Goal: Task Accomplishment & Management: Complete application form

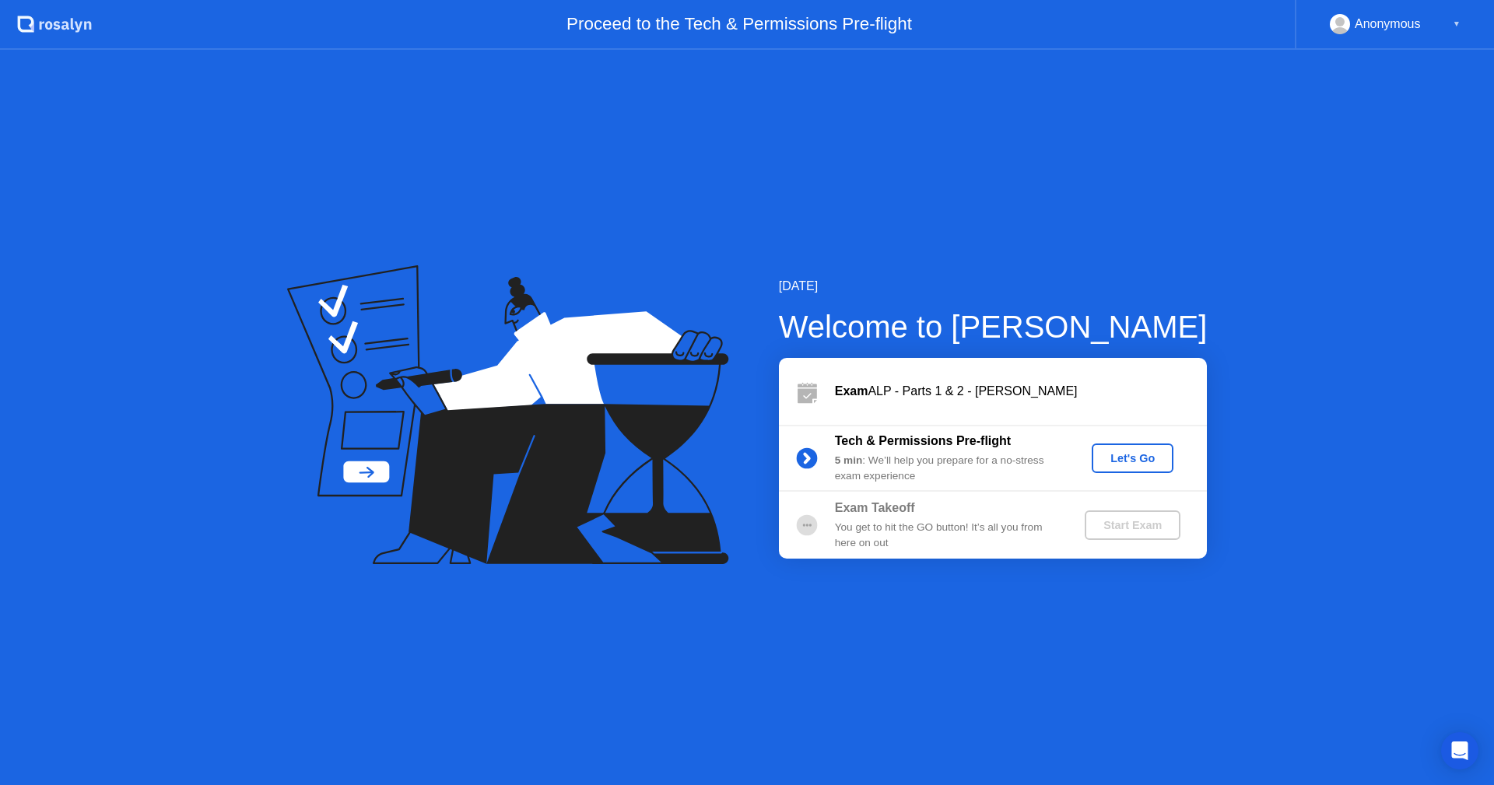
click at [1130, 452] on div "Let's Go" at bounding box center [1132, 458] width 69 height 12
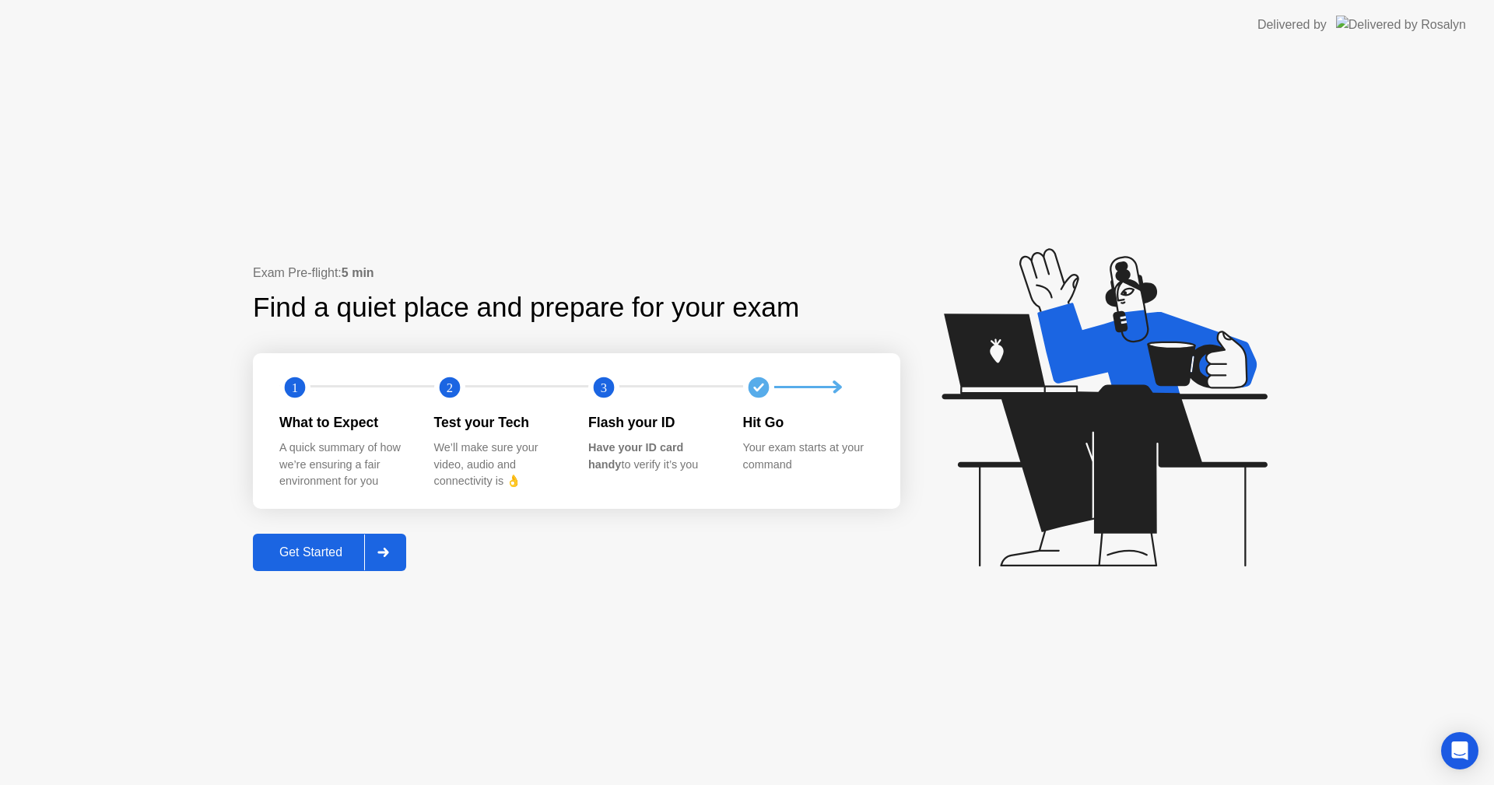
click at [322, 555] on div "Get Started" at bounding box center [311, 553] width 107 height 14
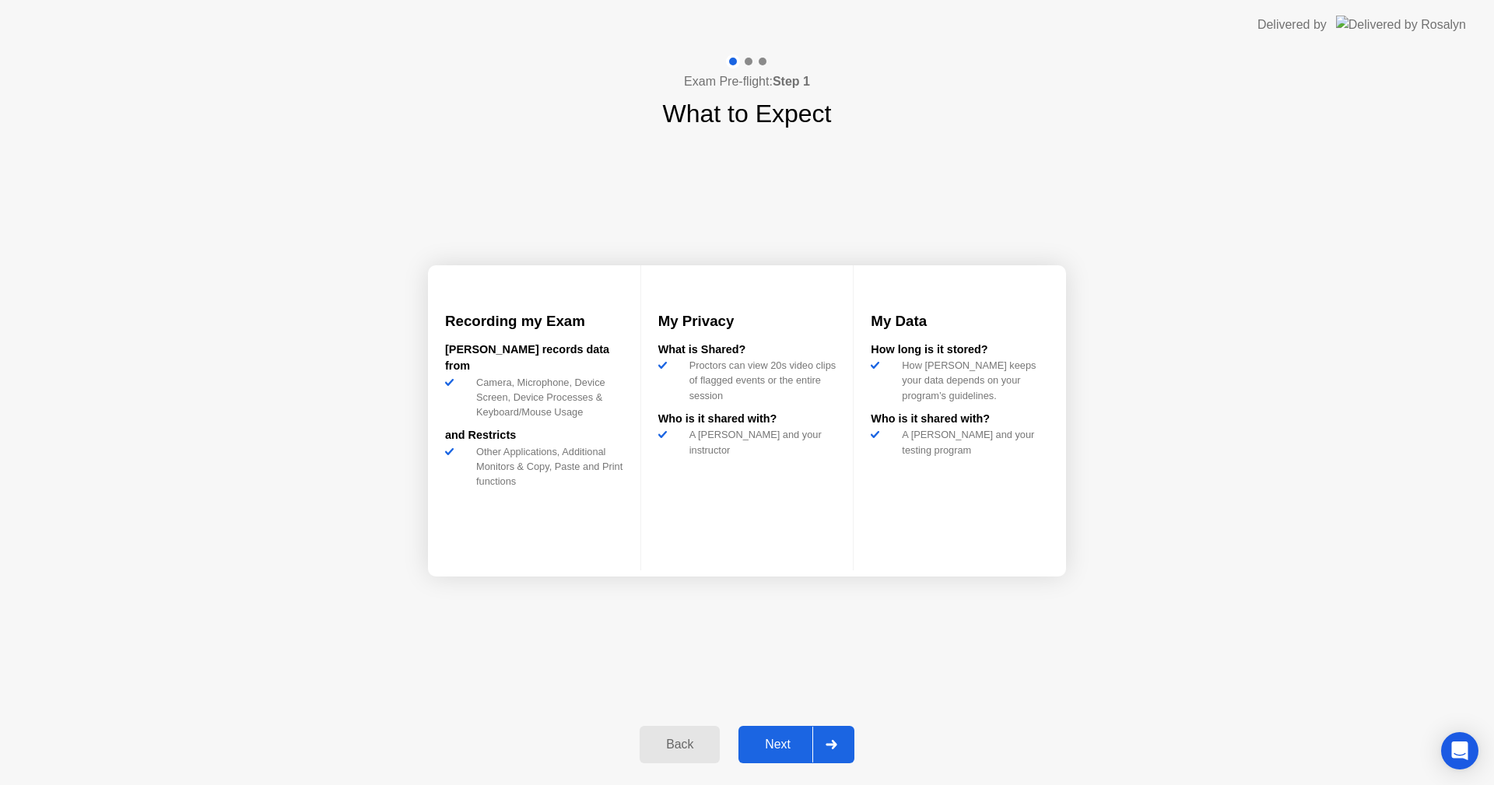
click at [791, 746] on div "Next" at bounding box center [777, 745] width 69 height 14
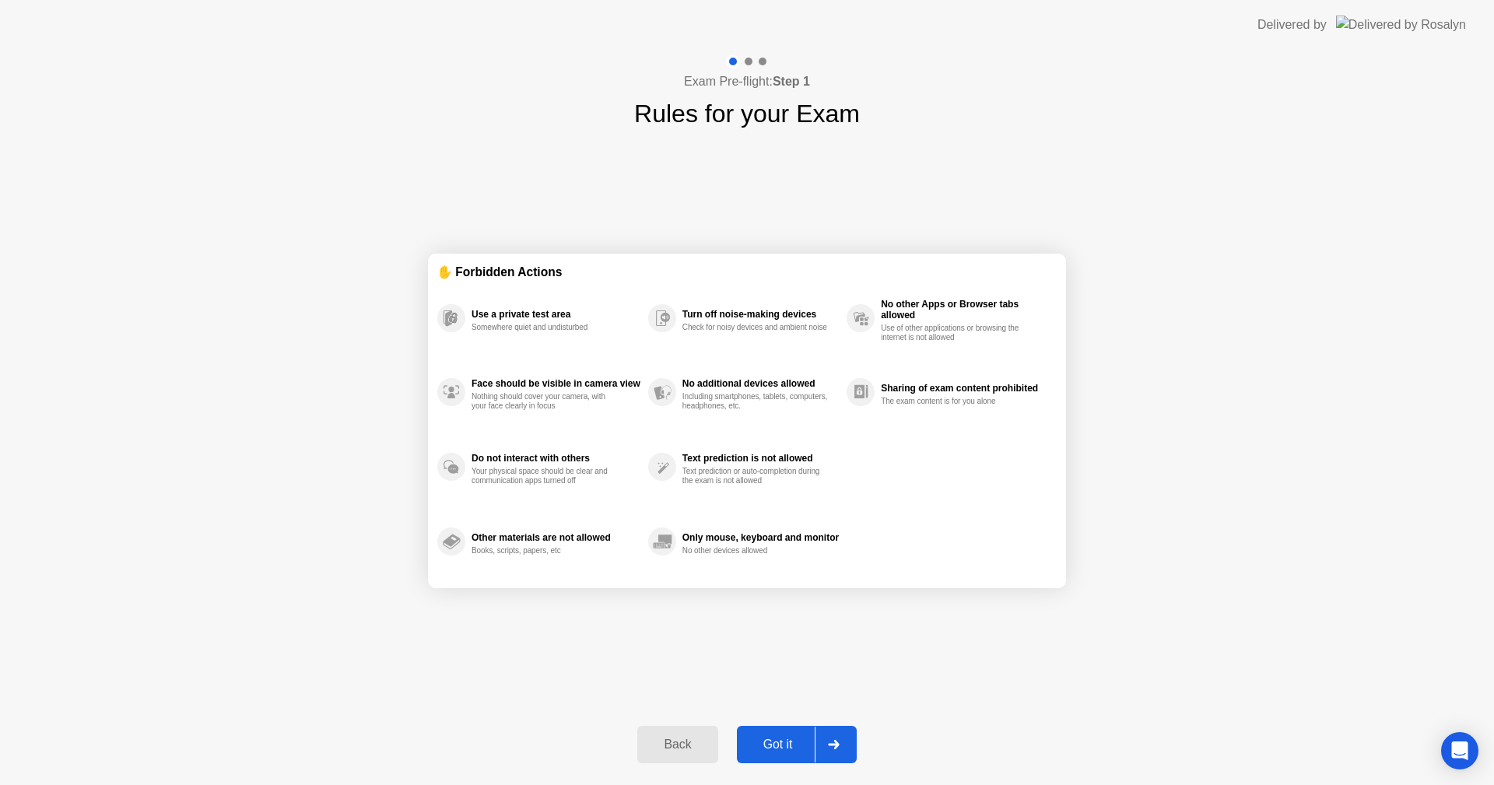
click at [796, 742] on div "Got it" at bounding box center [778, 745] width 73 height 14
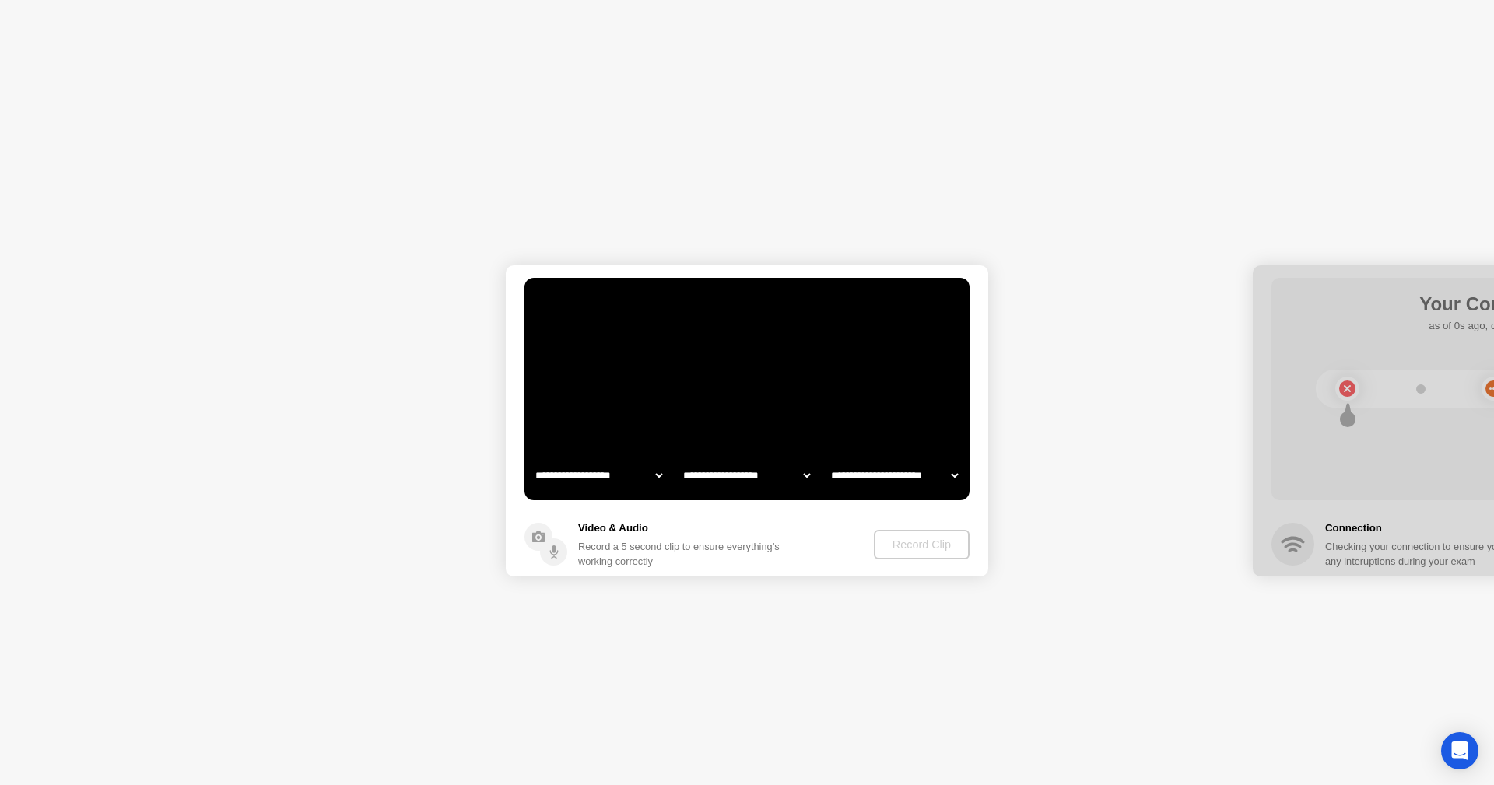
select select "**********"
select select "*******"
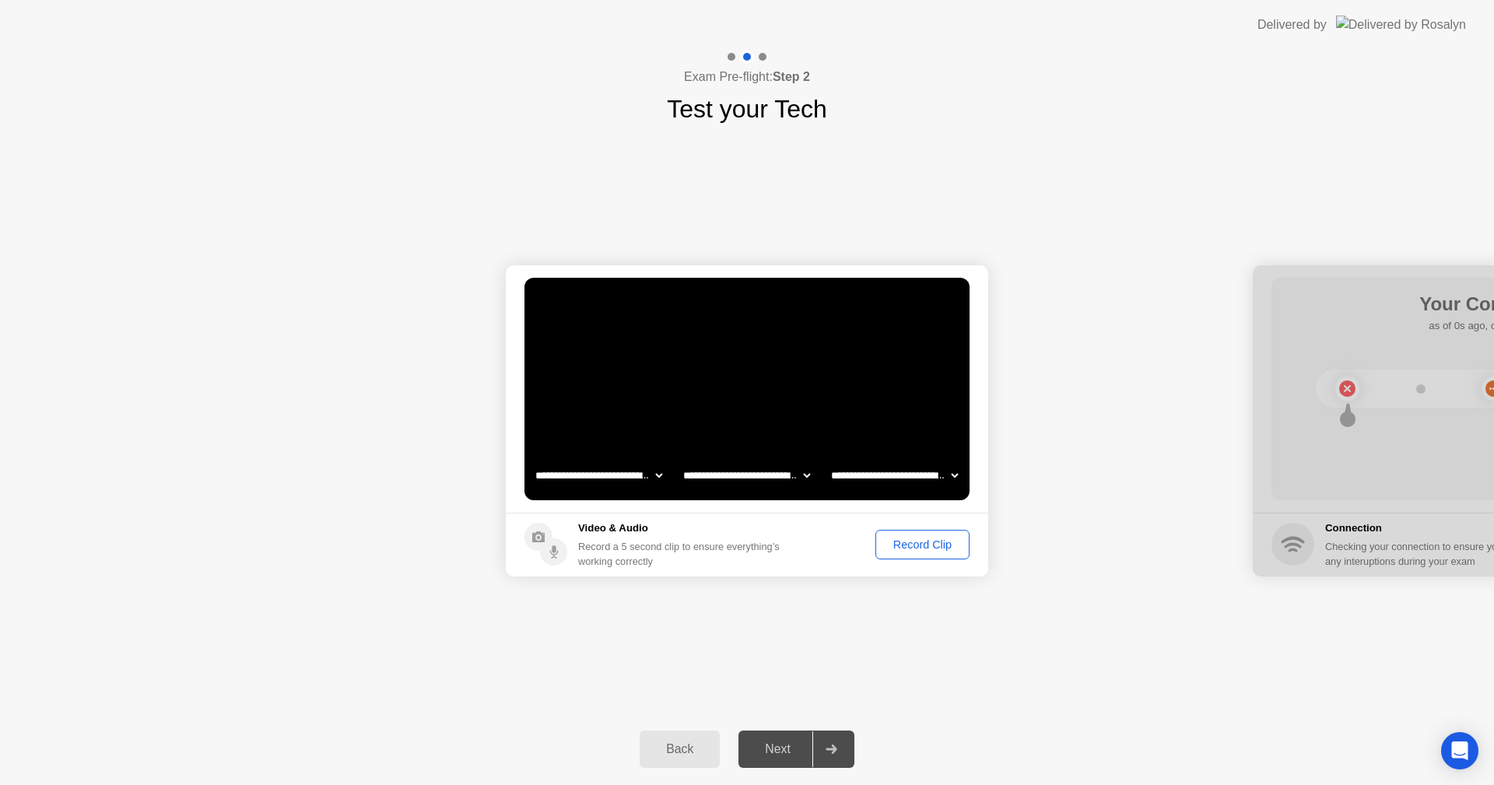
click at [933, 549] on div "Record Clip" at bounding box center [922, 545] width 83 height 12
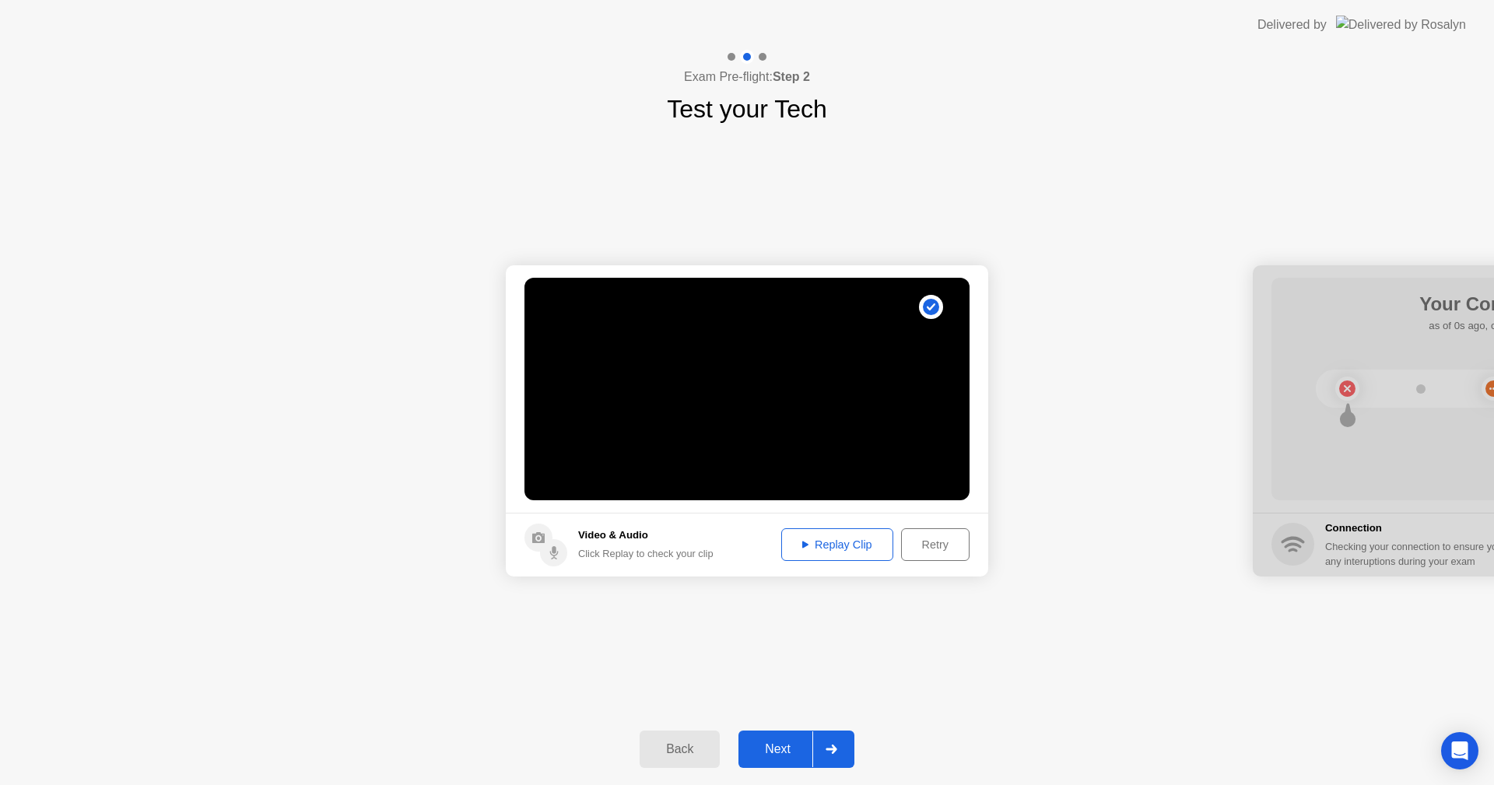
click at [844, 549] on div "Replay Clip" at bounding box center [837, 545] width 101 height 12
click at [796, 757] on div "Next" at bounding box center [777, 749] width 69 height 14
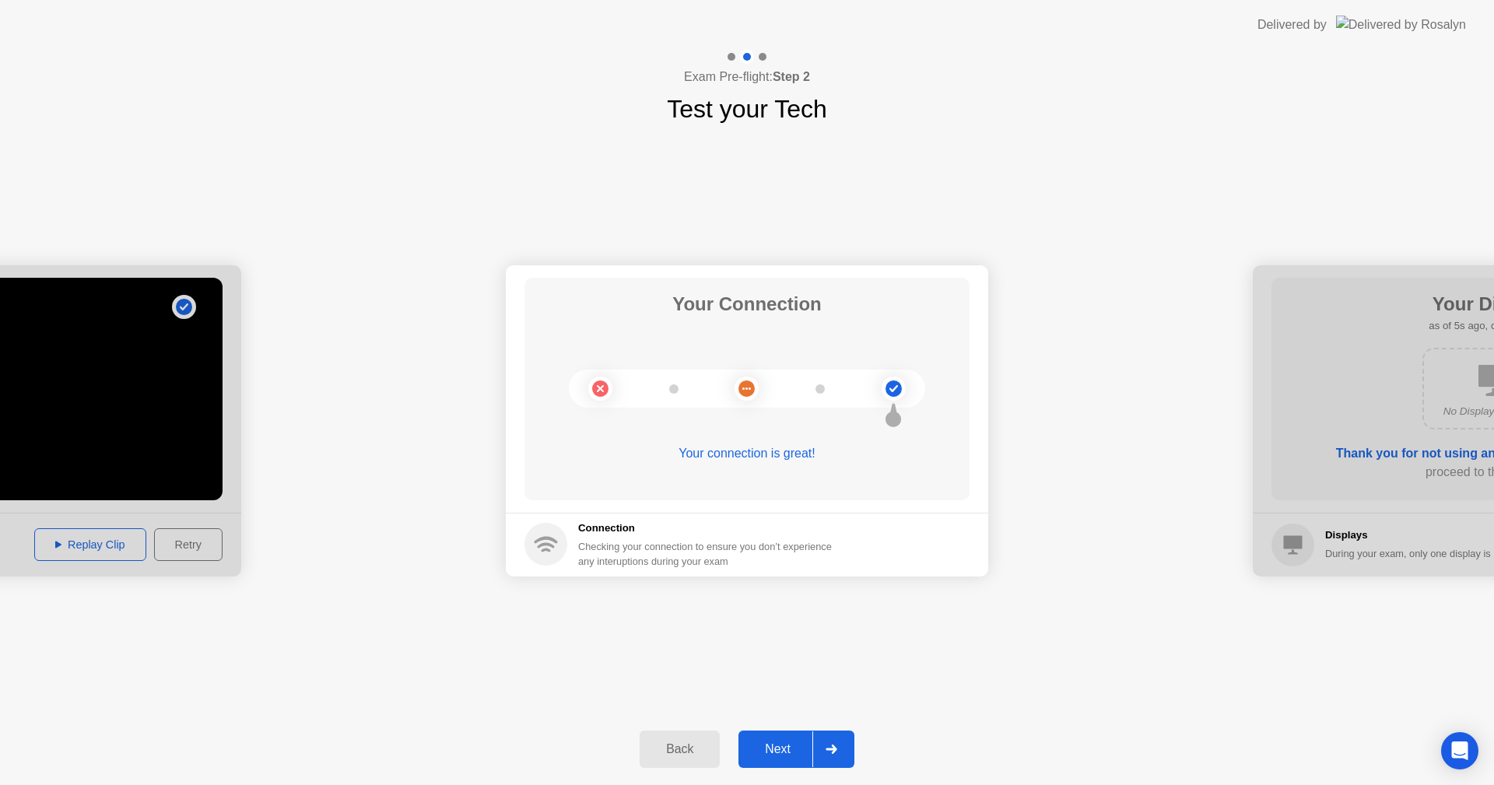
click at [765, 745] on div "Next" at bounding box center [777, 749] width 69 height 14
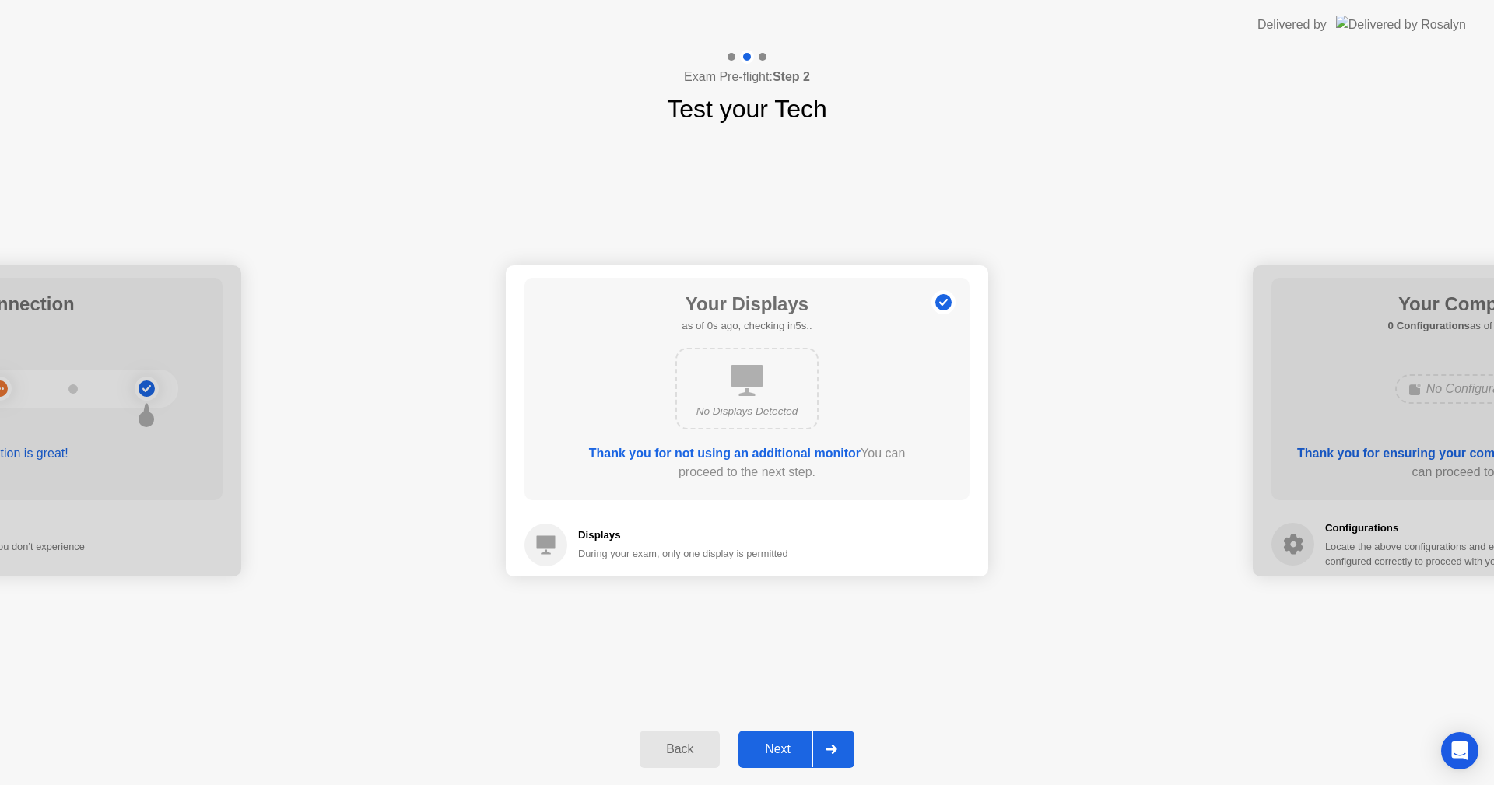
click at [788, 745] on div "Next" at bounding box center [777, 749] width 69 height 14
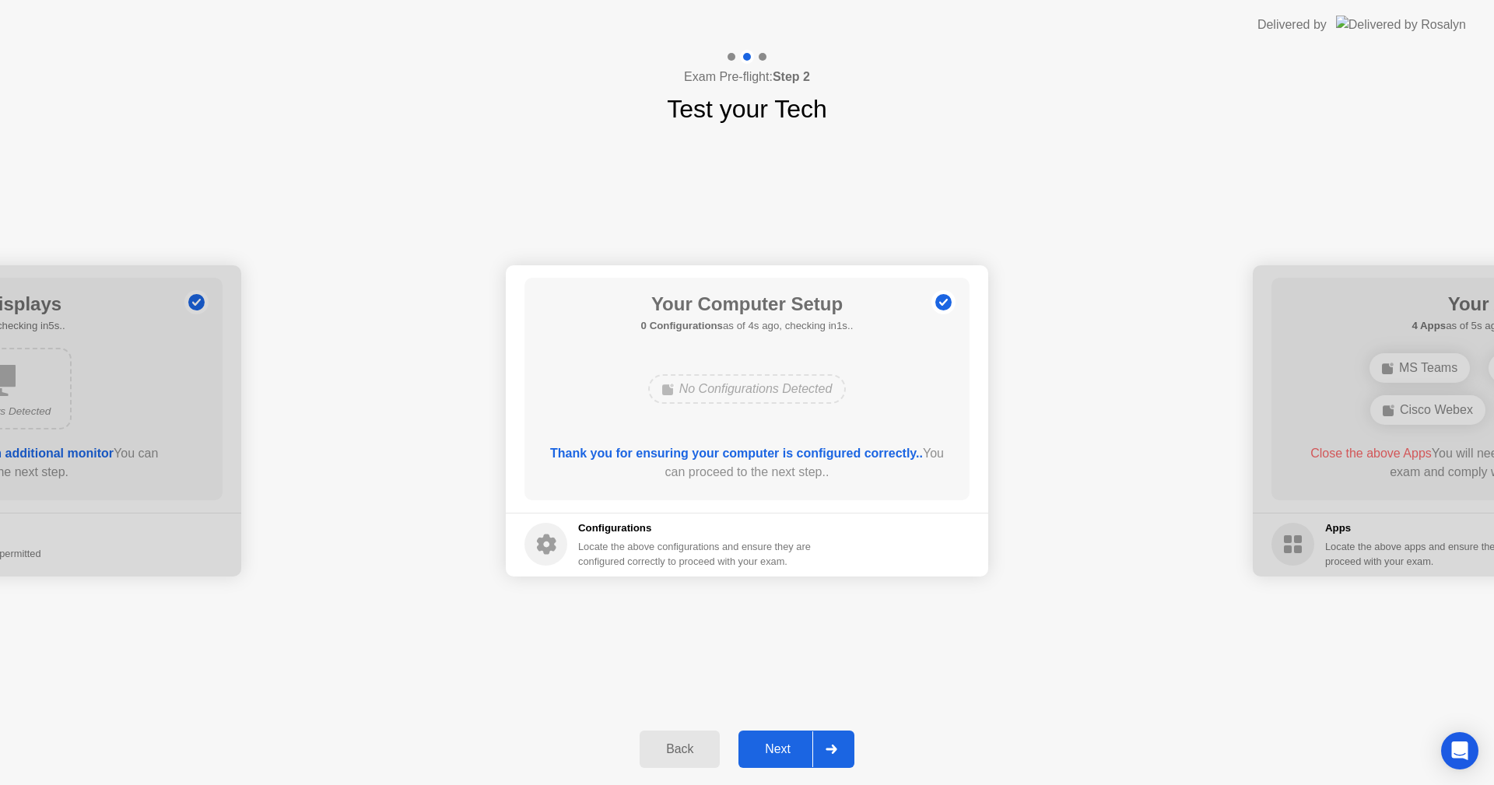
click at [791, 746] on div "Next" at bounding box center [777, 749] width 69 height 14
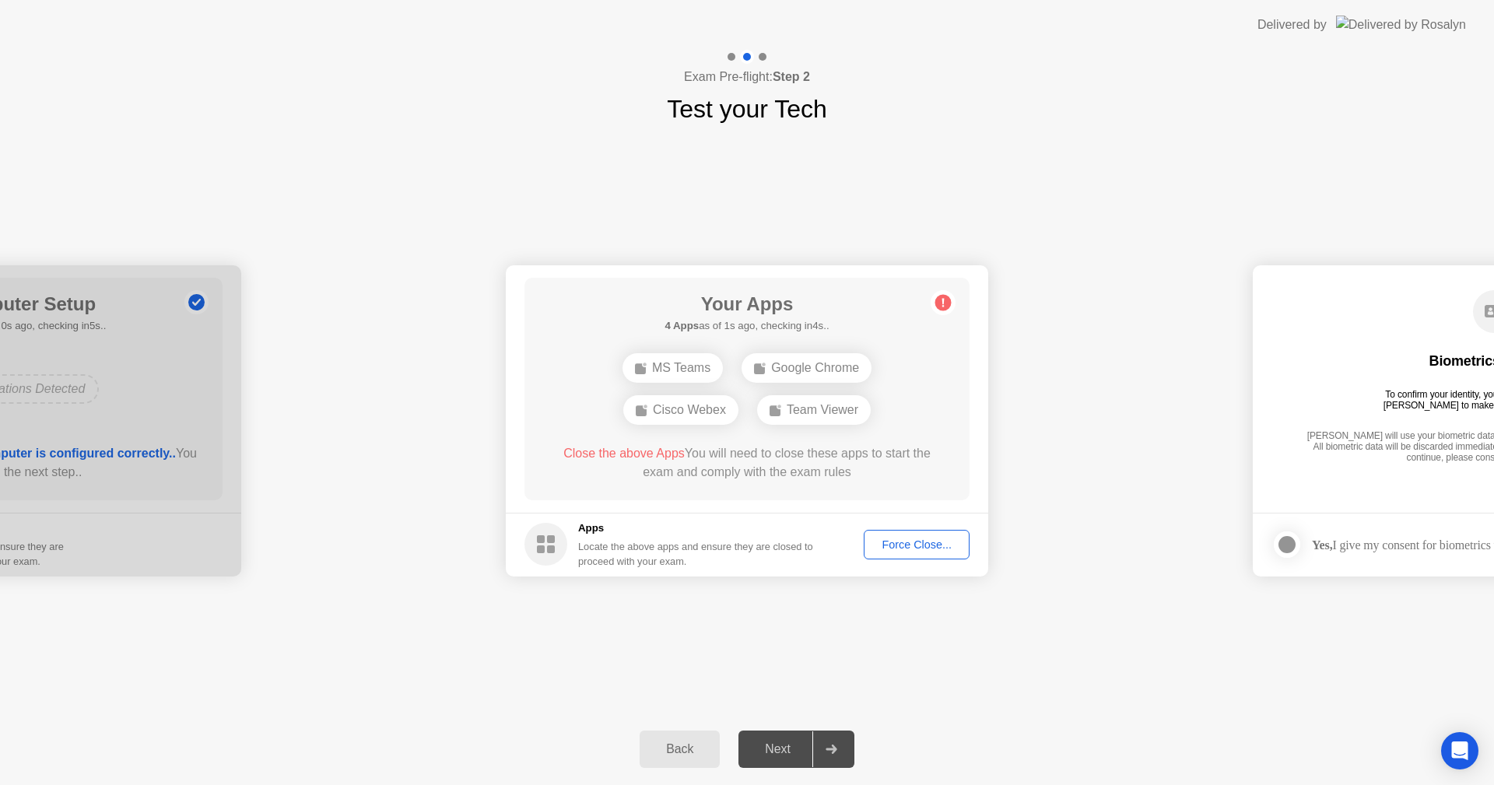
click at [910, 532] on button "Force Close..." at bounding box center [917, 545] width 106 height 30
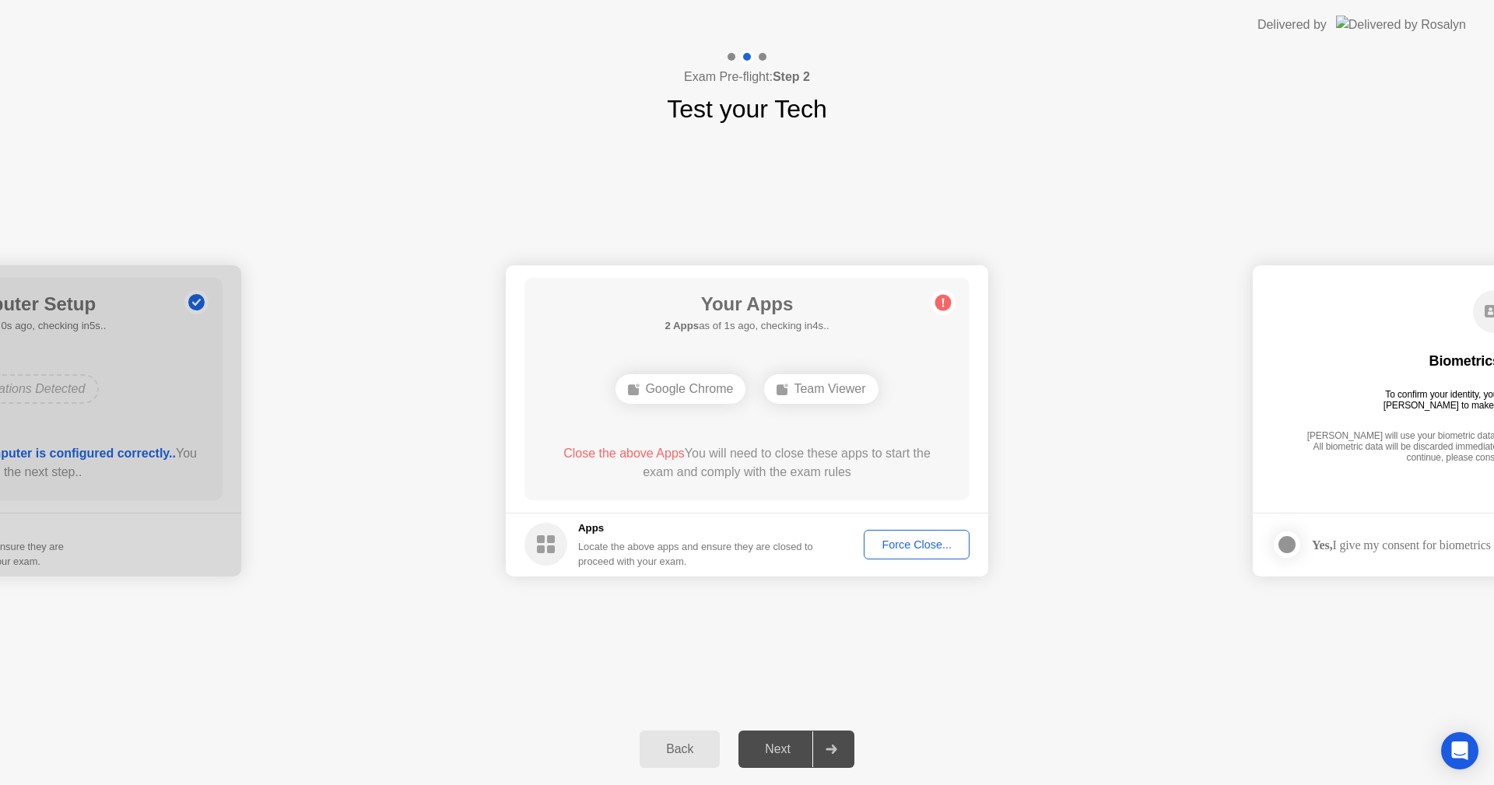
click at [1028, 191] on div "**********" at bounding box center [747, 421] width 1494 height 586
click at [693, 389] on div "Google Chrome" at bounding box center [681, 389] width 130 height 30
click at [923, 535] on button "Force Close..." at bounding box center [917, 545] width 106 height 30
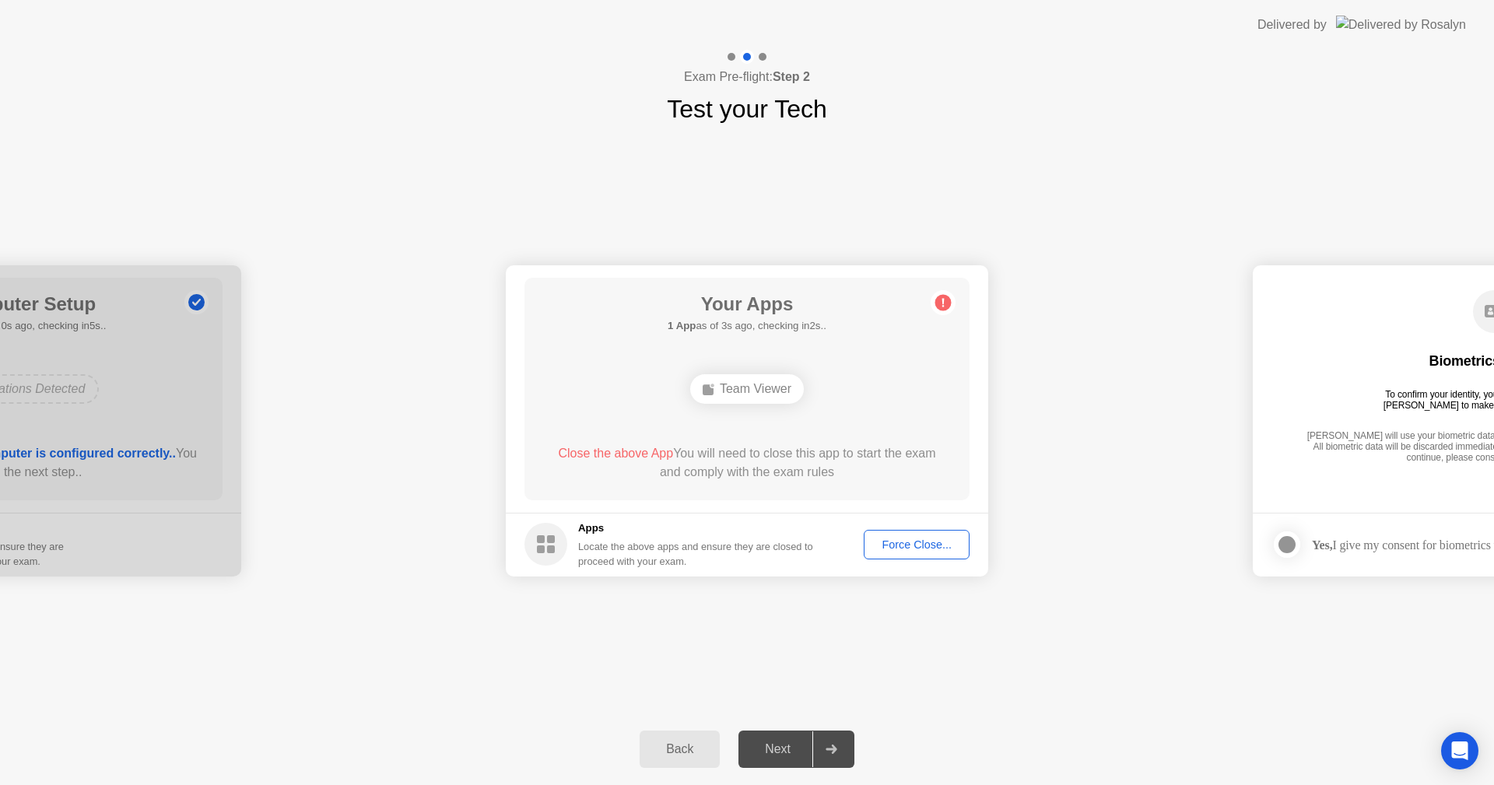
click at [950, 557] on button "Force Close..." at bounding box center [917, 545] width 106 height 30
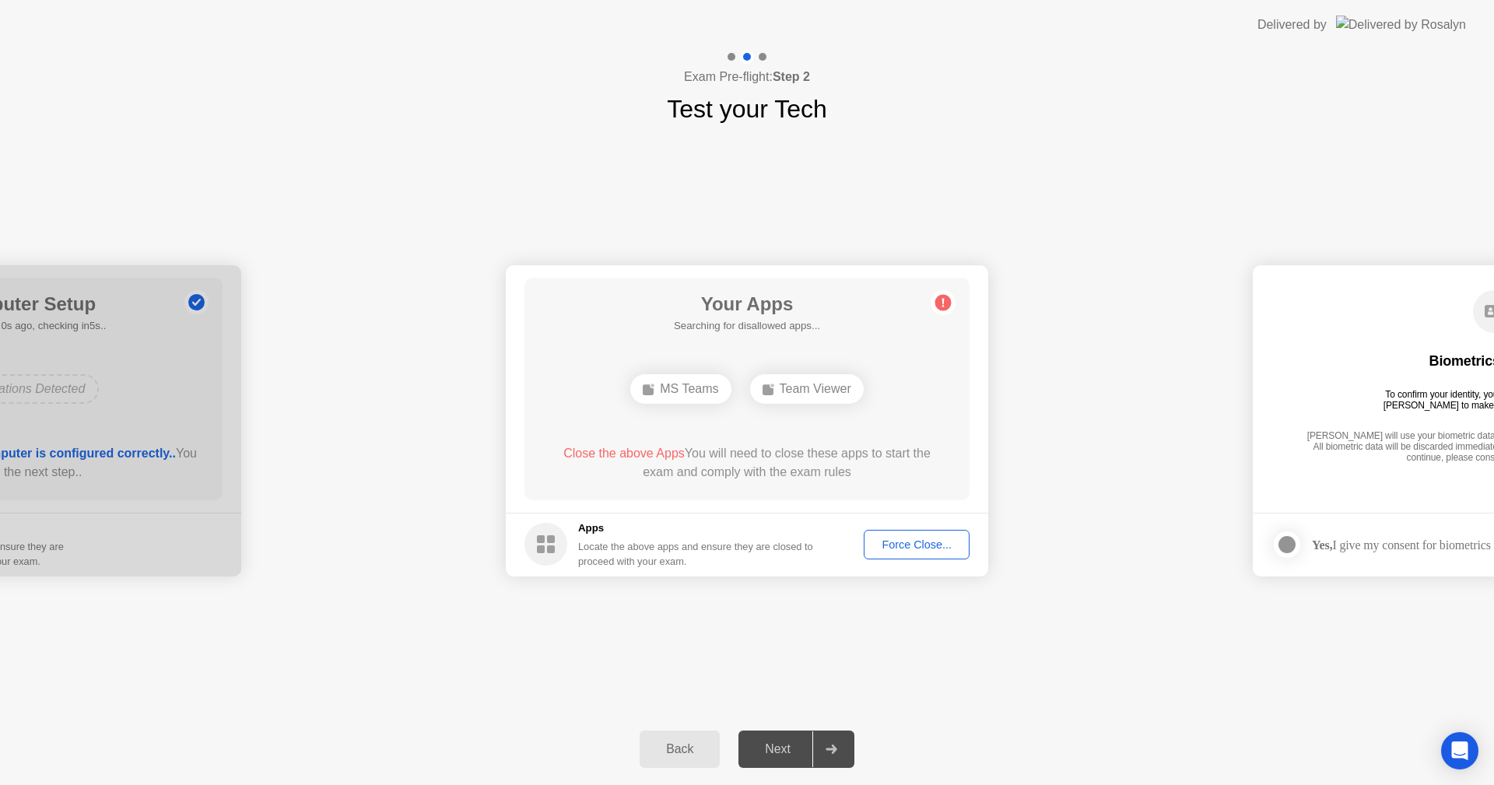
click at [1267, 677] on div "**********" at bounding box center [747, 421] width 1494 height 586
click at [904, 547] on div "Force Close..." at bounding box center [916, 545] width 95 height 12
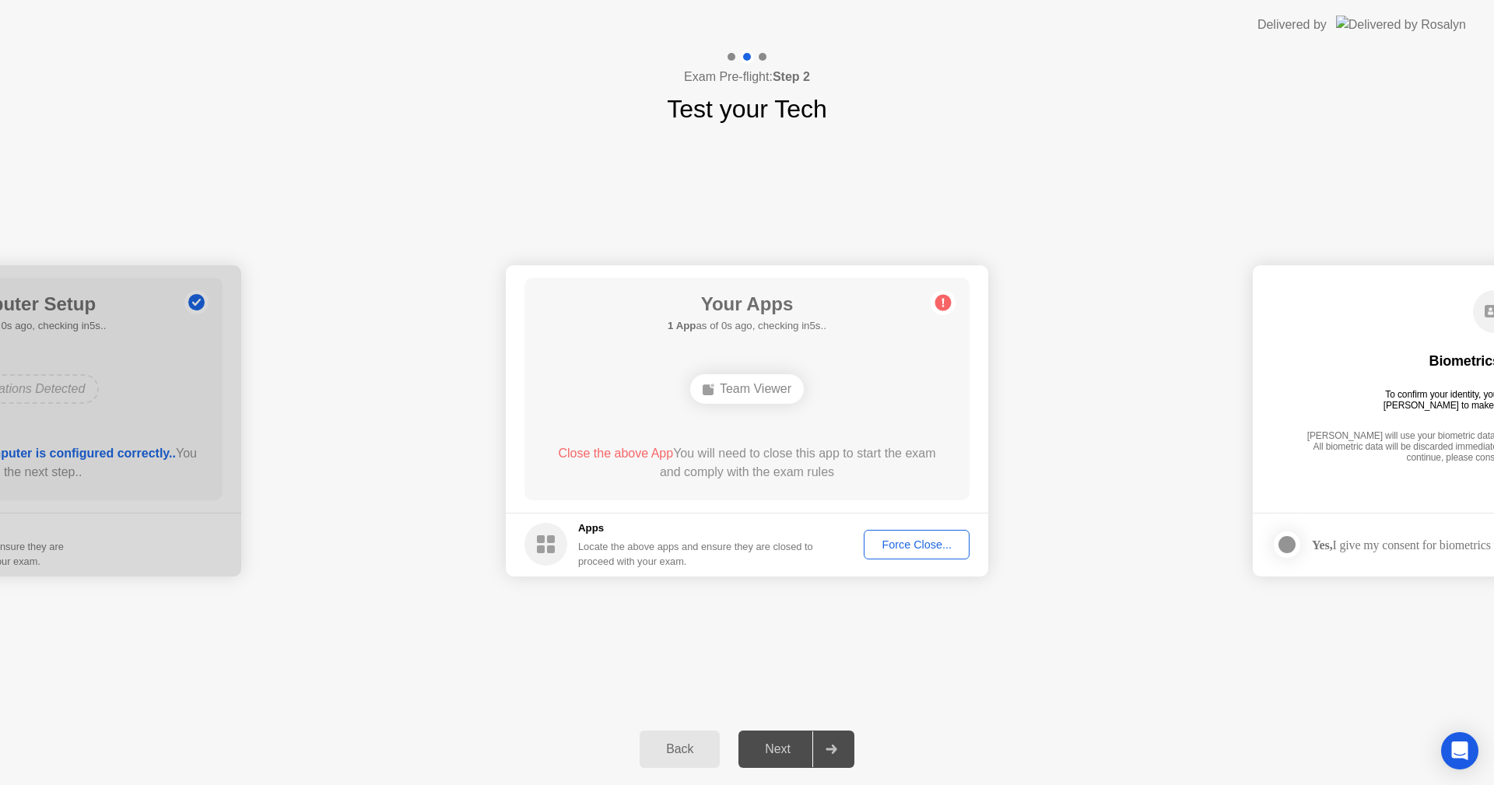
click at [760, 391] on div "Team Viewer" at bounding box center [747, 389] width 114 height 30
click at [554, 537] on rect at bounding box center [551, 539] width 8 height 8
click at [925, 539] on div "Force Close..." at bounding box center [916, 545] width 95 height 12
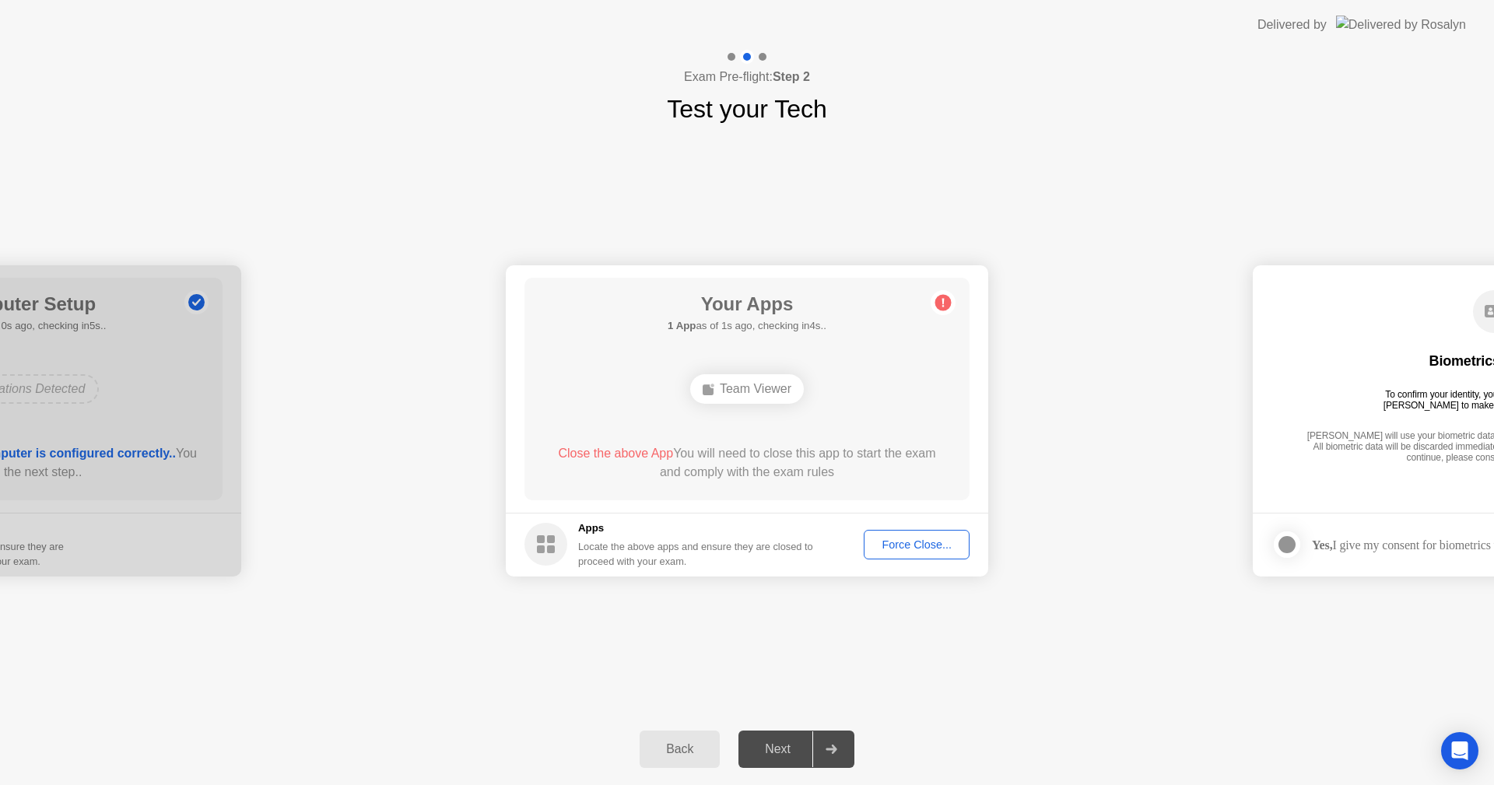
click at [883, 532] on button "Force Close..." at bounding box center [917, 545] width 106 height 30
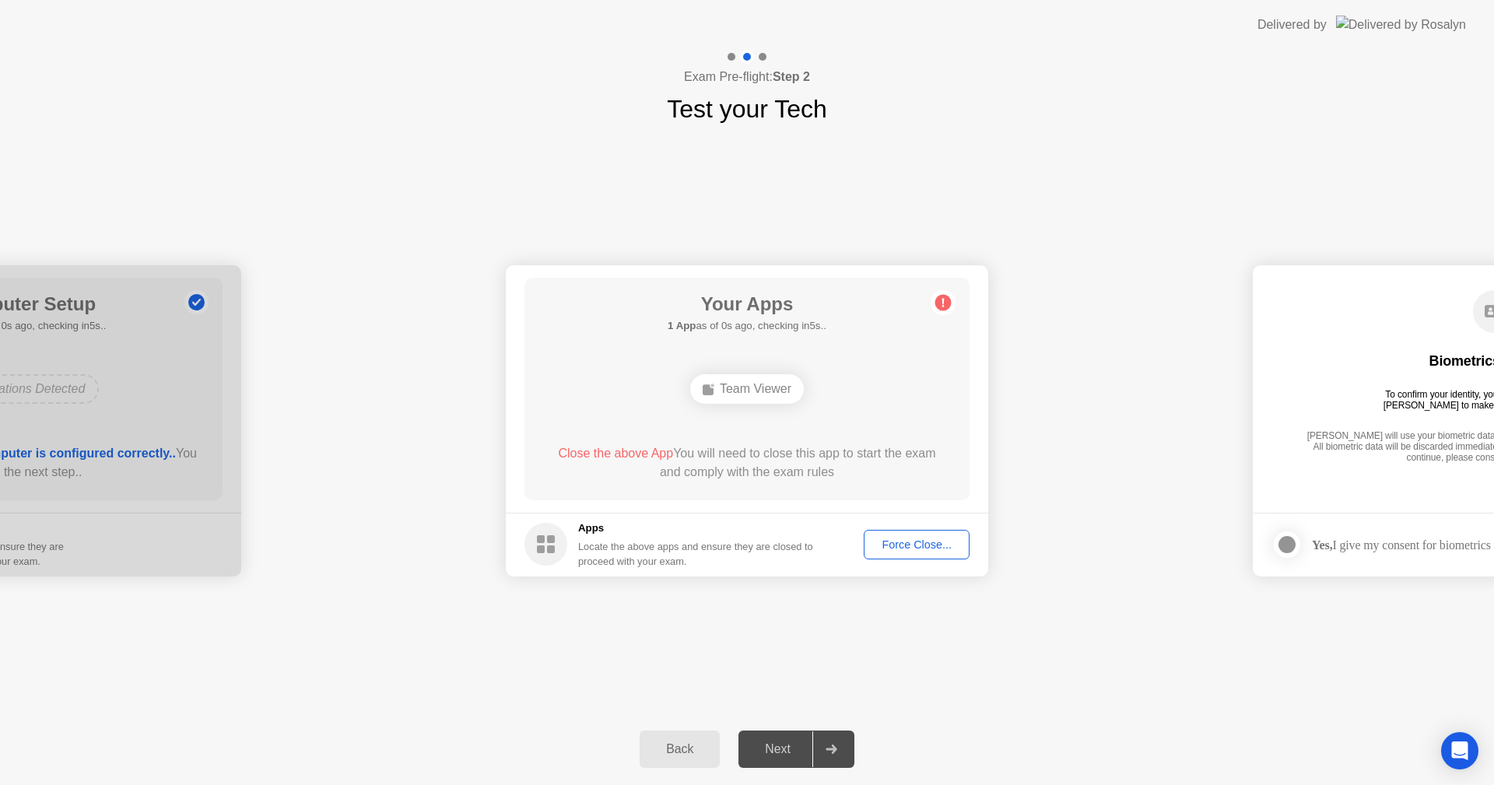
click at [761, 391] on div "Team Viewer" at bounding box center [747, 389] width 114 height 30
click at [948, 302] on circle at bounding box center [944, 302] width 16 height 16
click at [652, 455] on span "Close the above App" at bounding box center [615, 453] width 115 height 13
click at [896, 535] on button "Force Close..." at bounding box center [917, 545] width 106 height 30
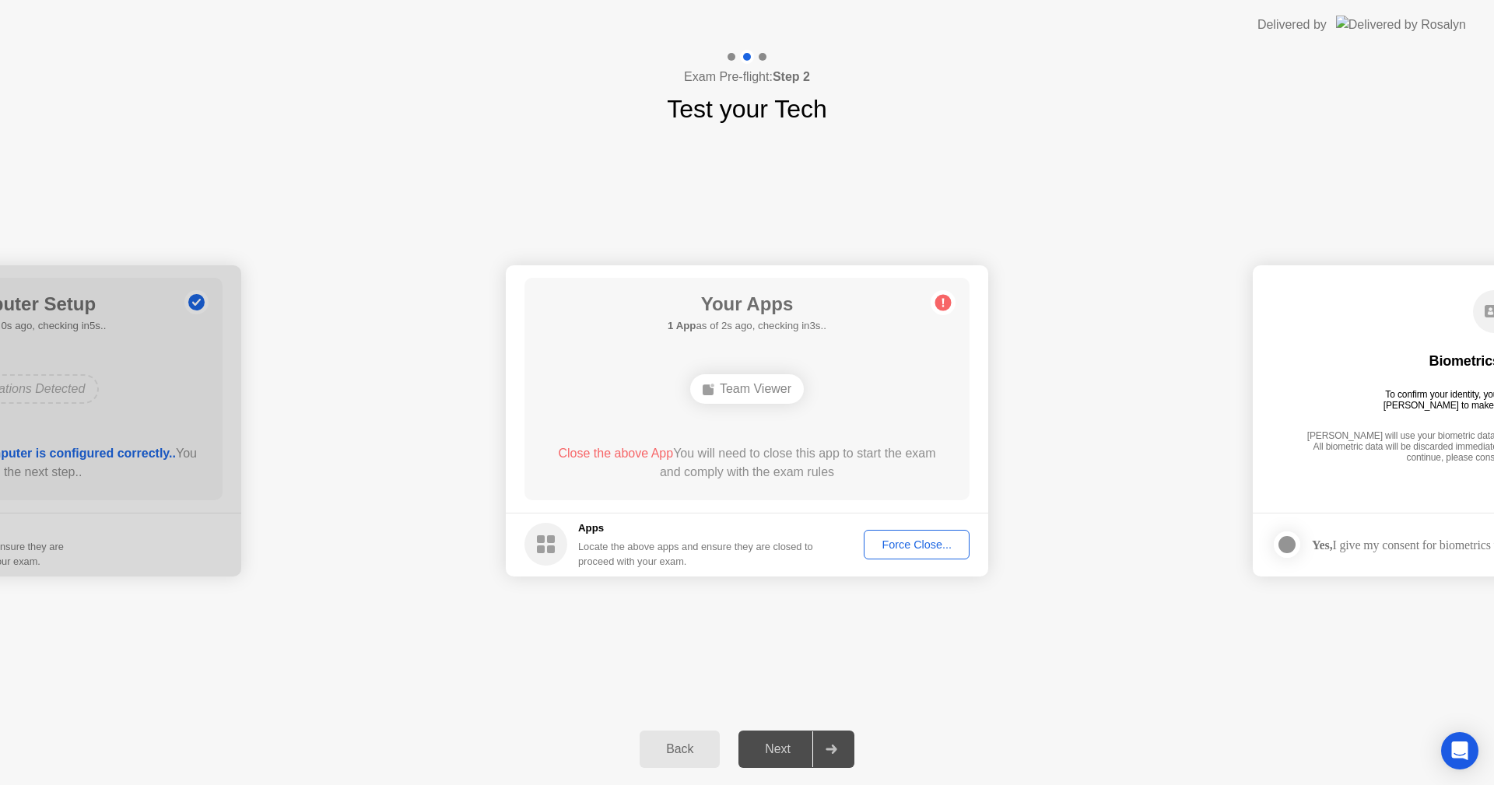
click at [922, 550] on div "Force Close..." at bounding box center [916, 545] width 95 height 12
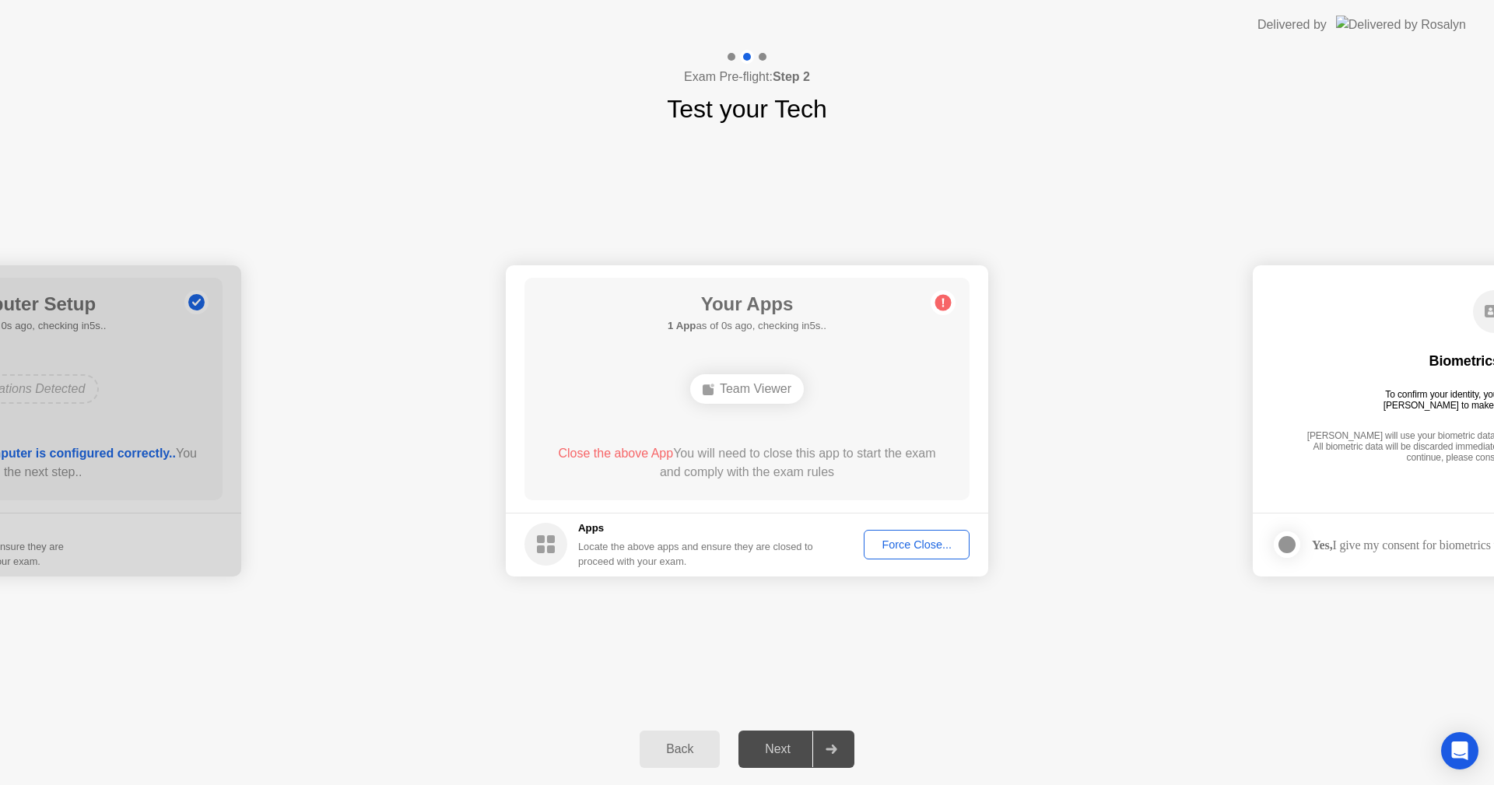
click at [759, 451] on div "Close the above App You will need to close this app to start the exam and compl…" at bounding box center [747, 462] width 401 height 37
click at [1092, 687] on div "**********" at bounding box center [747, 421] width 1494 height 586
click at [669, 500] on div "Your Apps 1 App as of 0s ago, checking in5s.. Team Viewer Close the above App Y…" at bounding box center [747, 389] width 445 height 223
click at [744, 387] on div "Team Viewer" at bounding box center [747, 389] width 114 height 30
click at [949, 304] on circle at bounding box center [944, 302] width 16 height 16
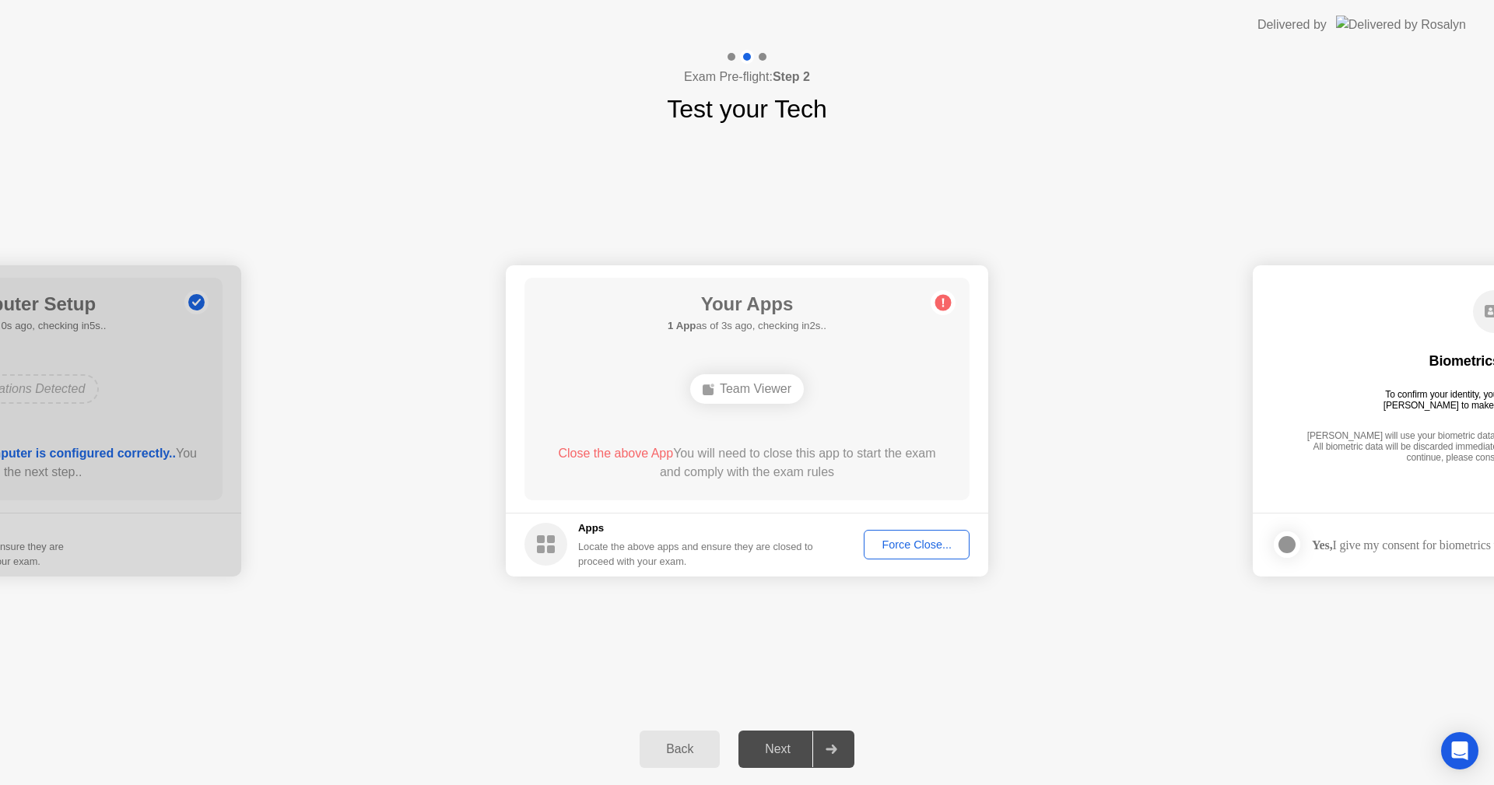
click at [768, 394] on div "Team Viewer" at bounding box center [747, 389] width 114 height 30
drag, startPoint x: 635, startPoint y: 437, endPoint x: 651, endPoint y: 449, distance: 20.1
click at [635, 440] on div "Your Apps 1 App as of 4s ago, checking in1s.. Team Viewer Close the above App Y…" at bounding box center [747, 389] width 445 height 223
click at [694, 750] on div "Back" at bounding box center [679, 749] width 71 height 14
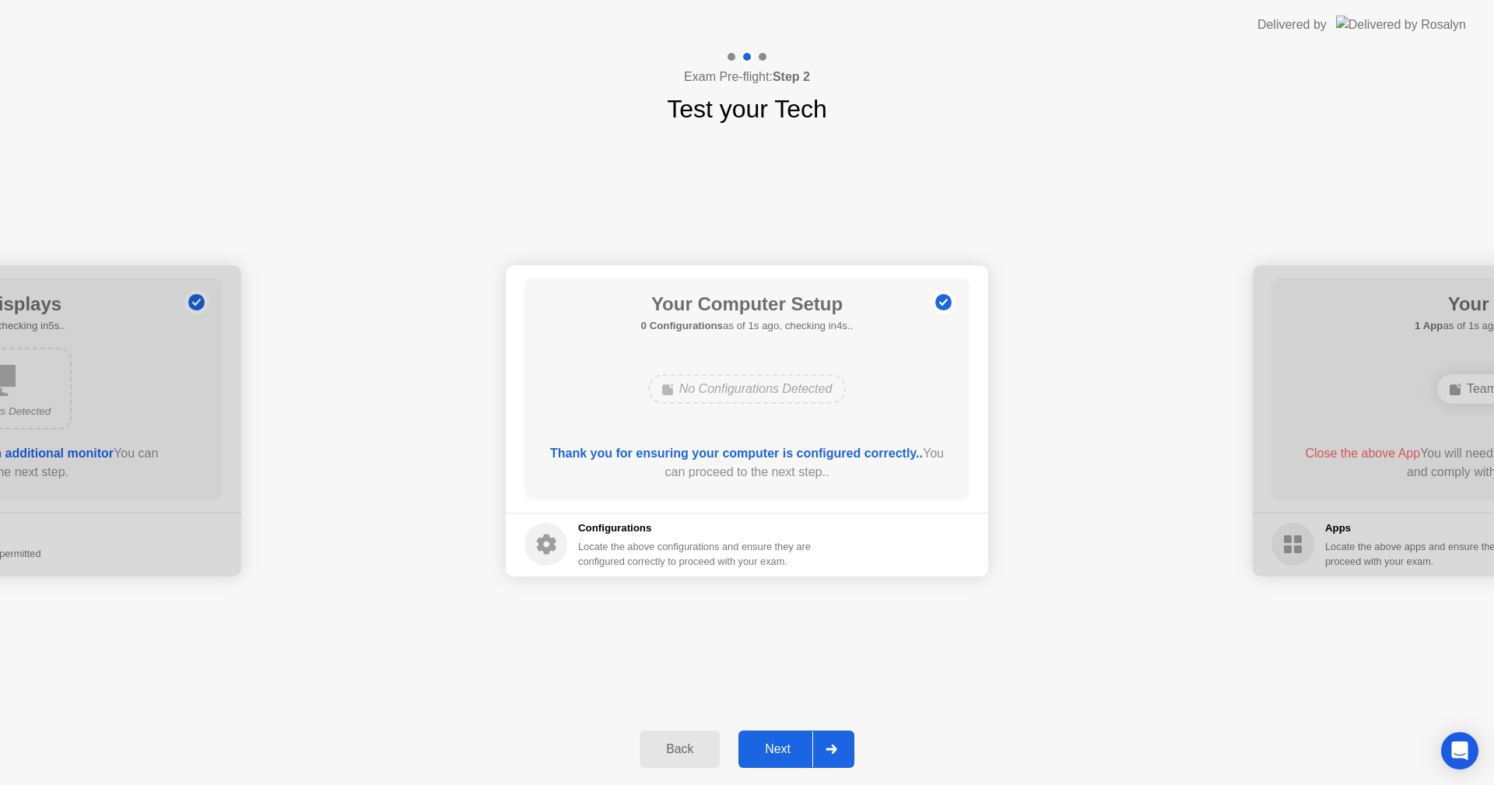
click at [787, 743] on div "Next" at bounding box center [777, 749] width 69 height 14
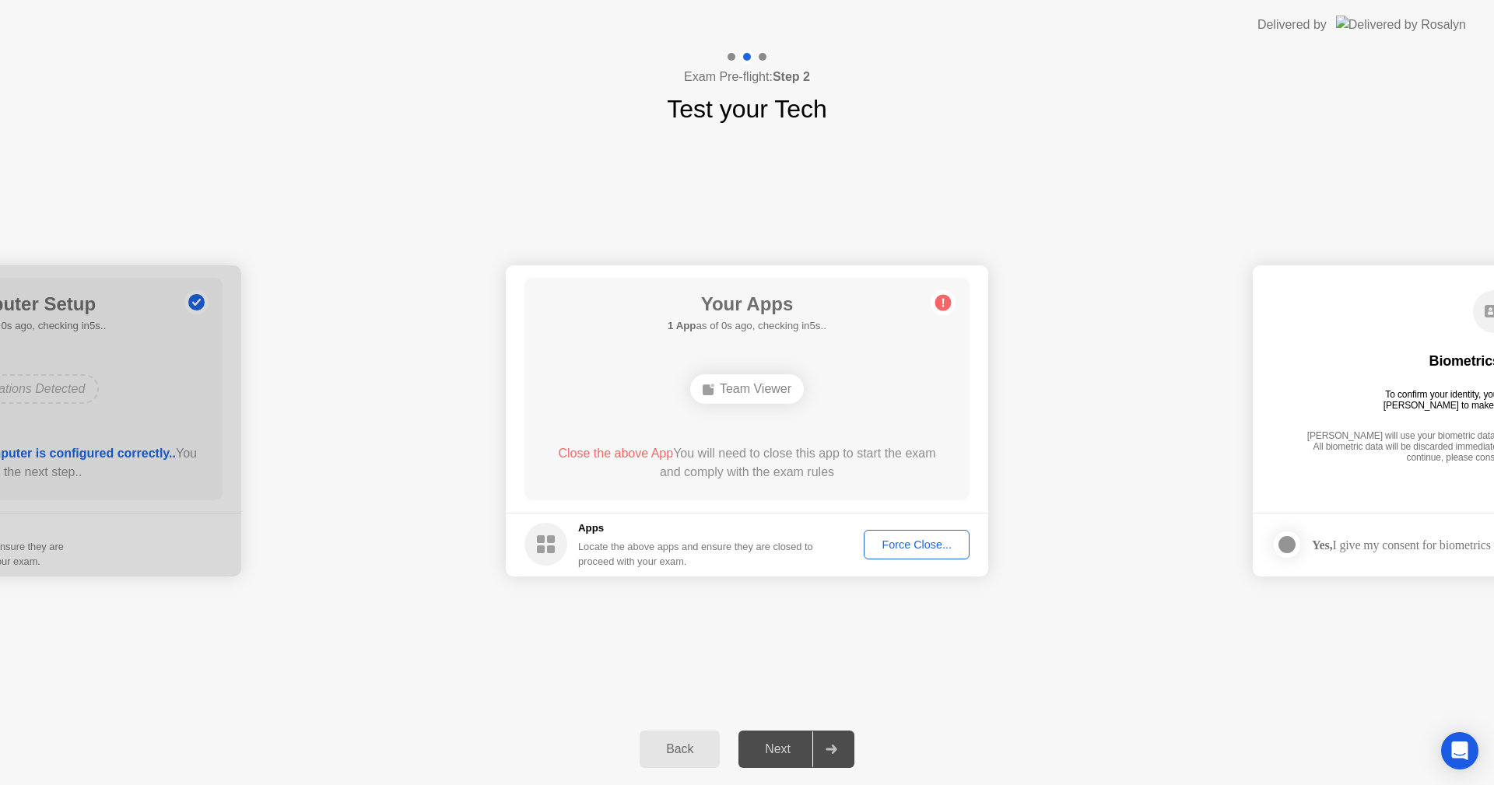
click at [897, 545] on div "Force Close..." at bounding box center [916, 545] width 95 height 12
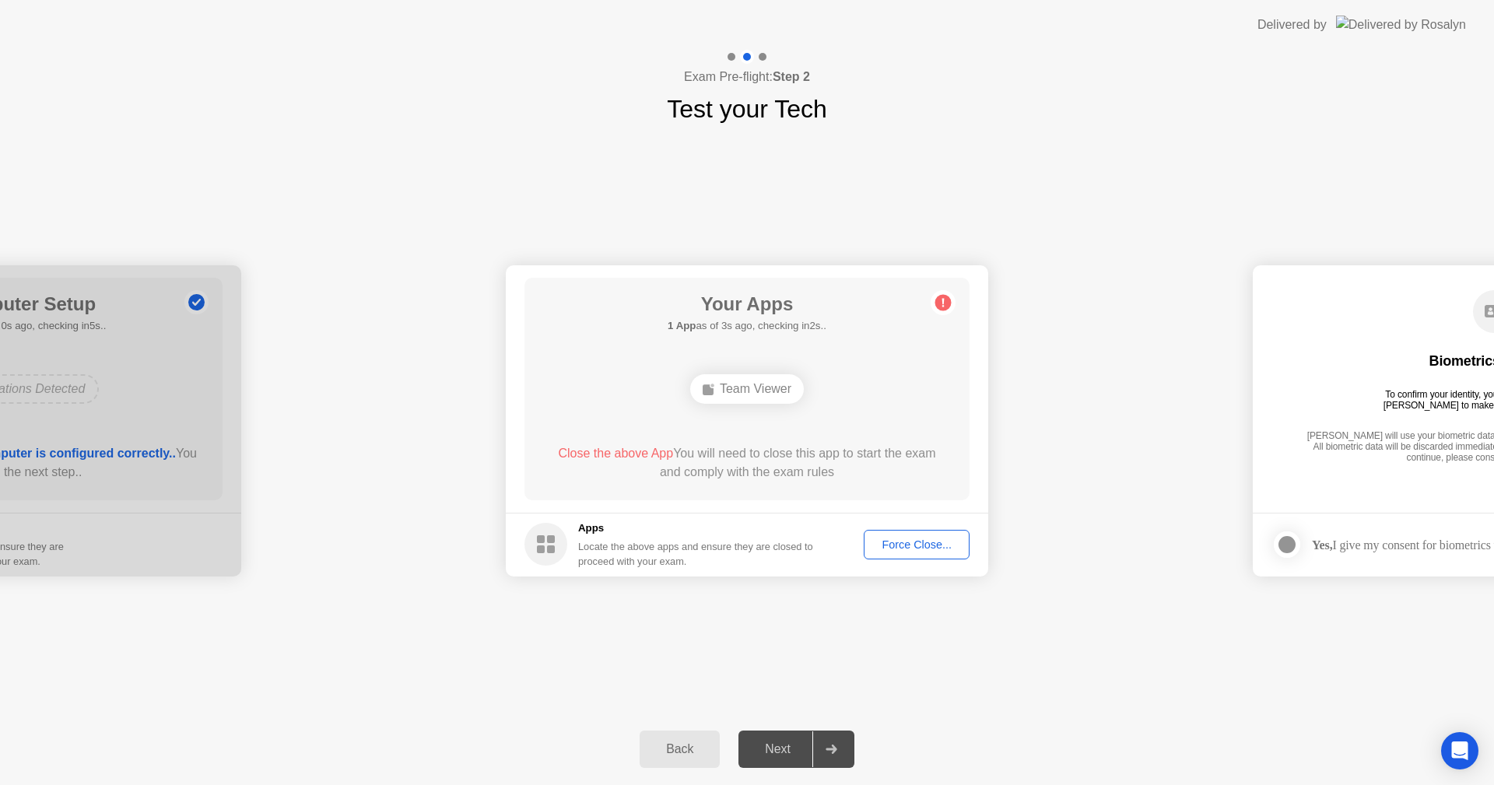
click at [915, 544] on div "Force Close..." at bounding box center [916, 545] width 95 height 12
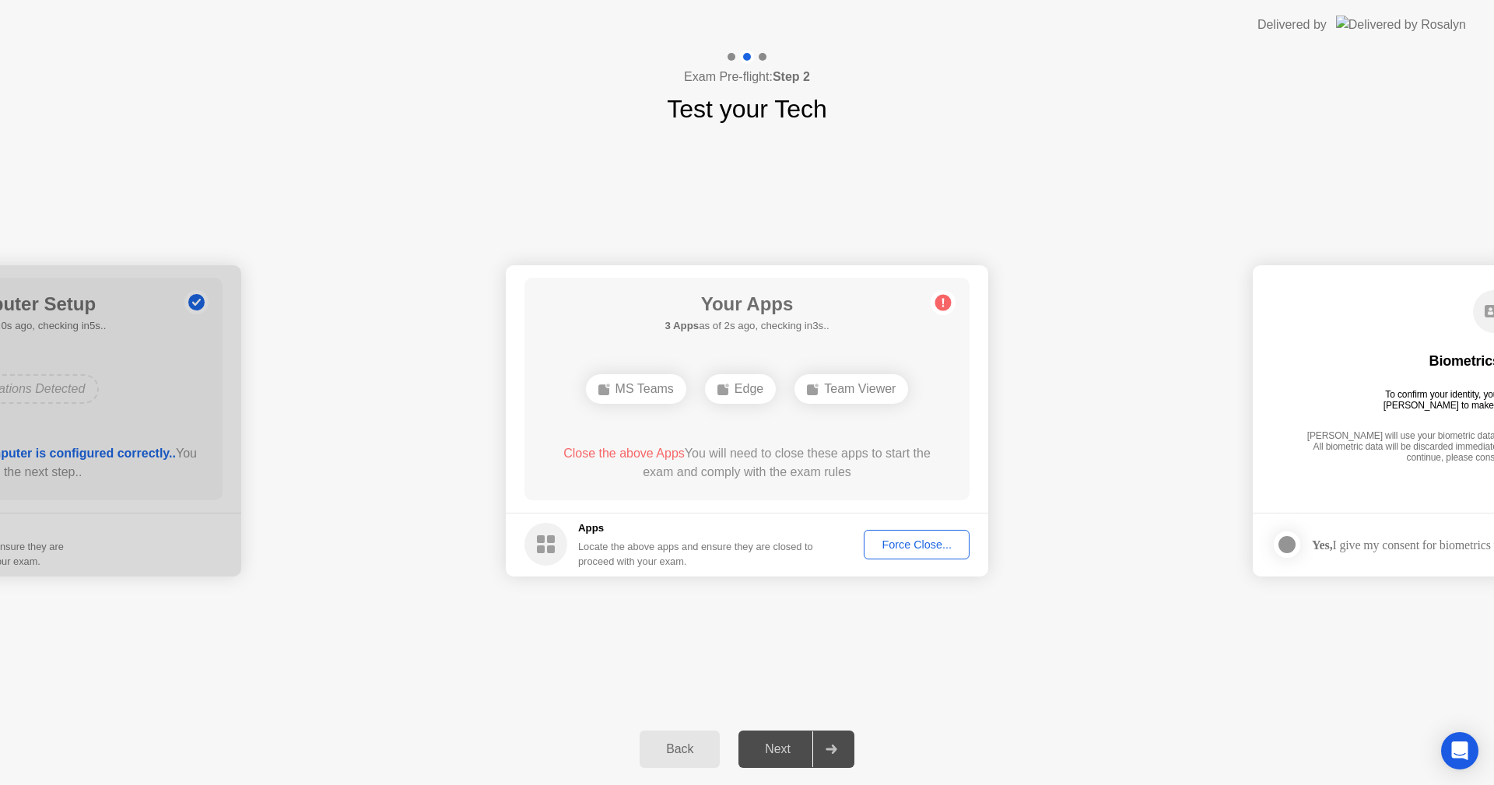
click at [920, 549] on div "Force Close..." at bounding box center [916, 545] width 95 height 12
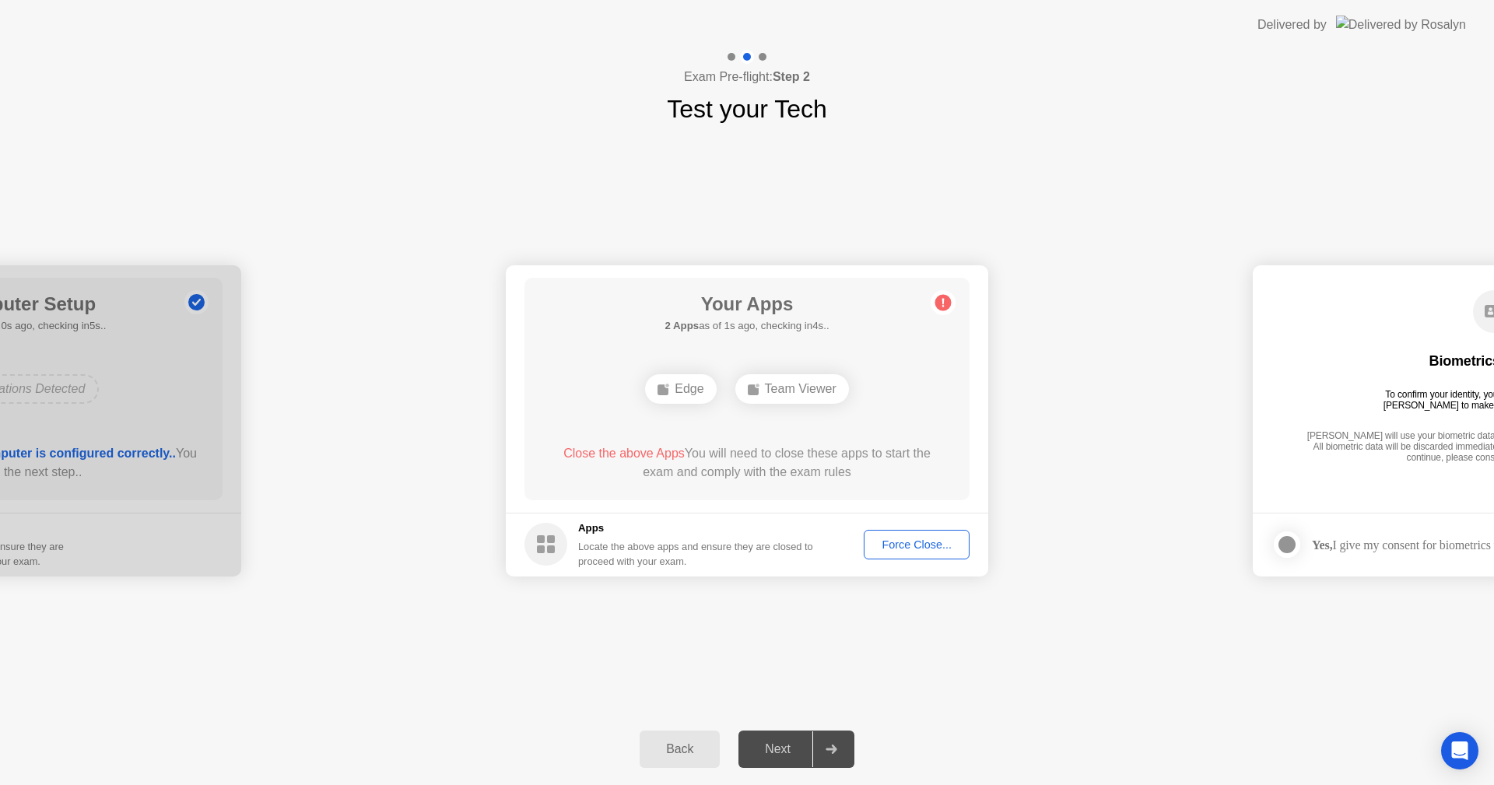
click at [900, 551] on div "Force Close..." at bounding box center [916, 545] width 95 height 12
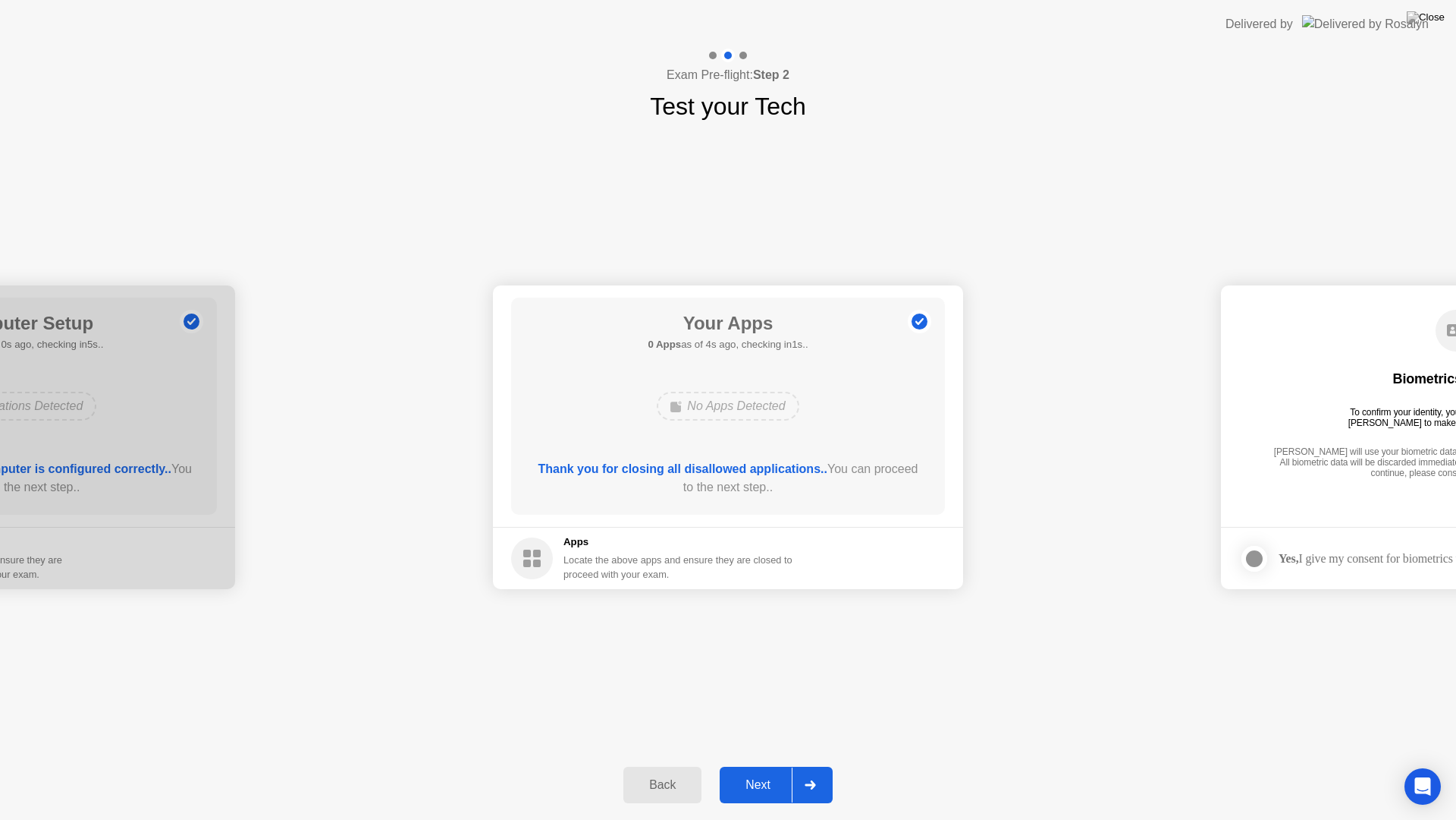
click at [751, 765] on button "Next" at bounding box center [777, 784] width 113 height 36
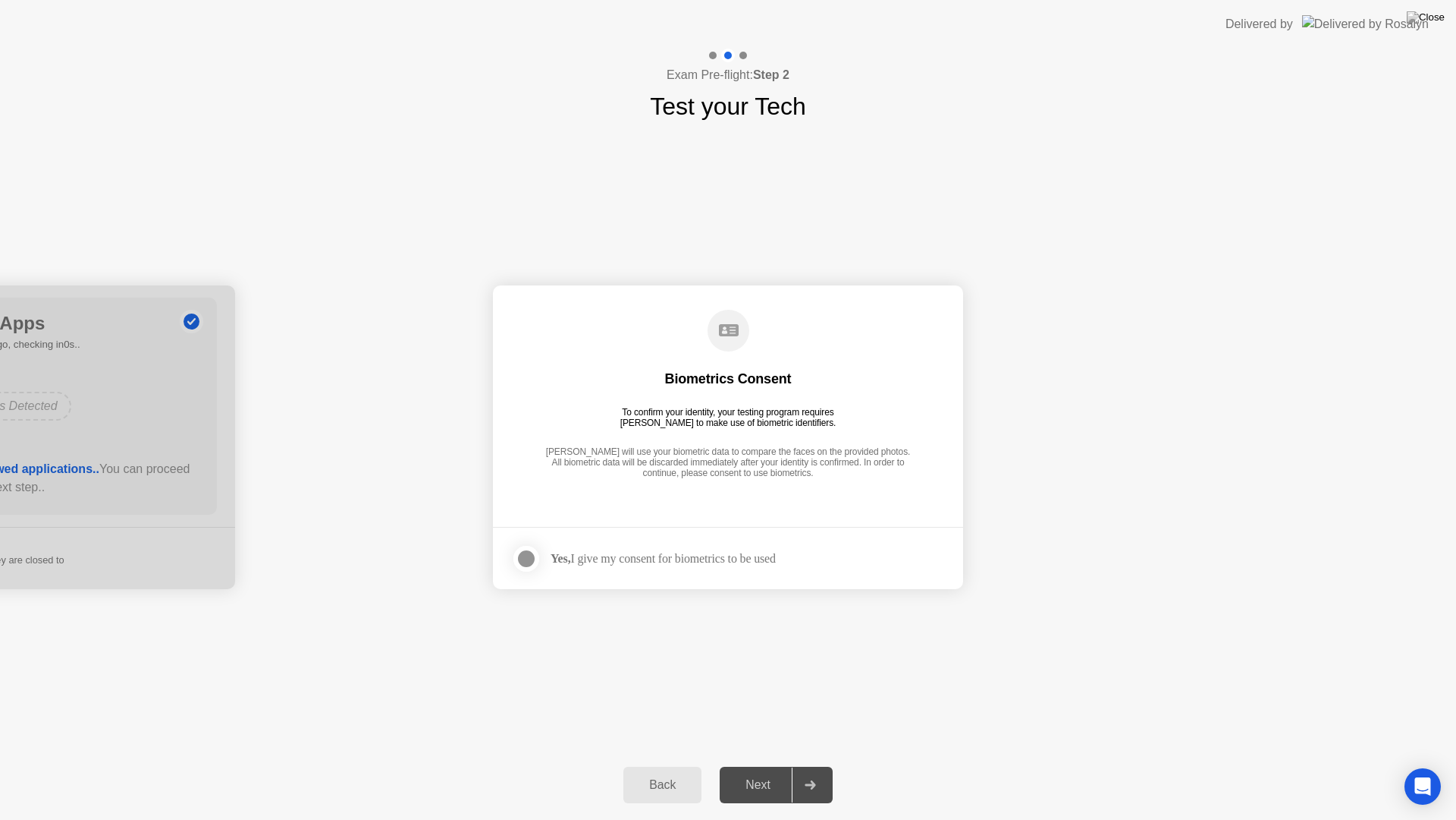
click at [768, 765] on div "Next" at bounding box center [757, 785] width 67 height 14
click at [518, 556] on div at bounding box center [526, 558] width 19 height 19
click at [748, 765] on div "Next" at bounding box center [757, 785] width 67 height 14
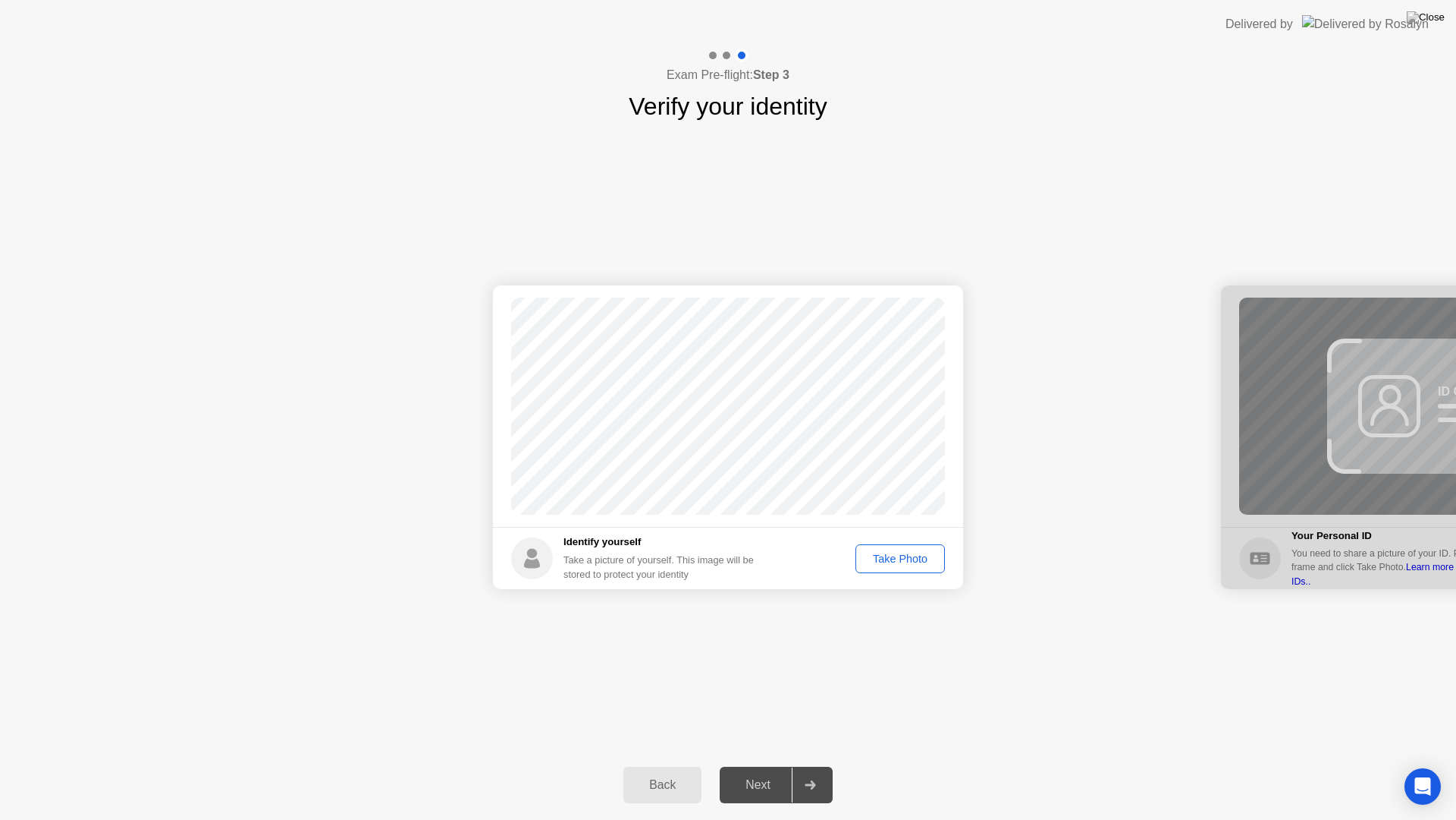
click at [881, 557] on div "Take Photo" at bounding box center [900, 559] width 79 height 12
click at [894, 553] on div "Retake" at bounding box center [910, 559] width 59 height 12
click at [895, 563] on div "Take Photo" at bounding box center [900, 559] width 79 height 12
click at [761, 765] on div "Next" at bounding box center [757, 785] width 67 height 14
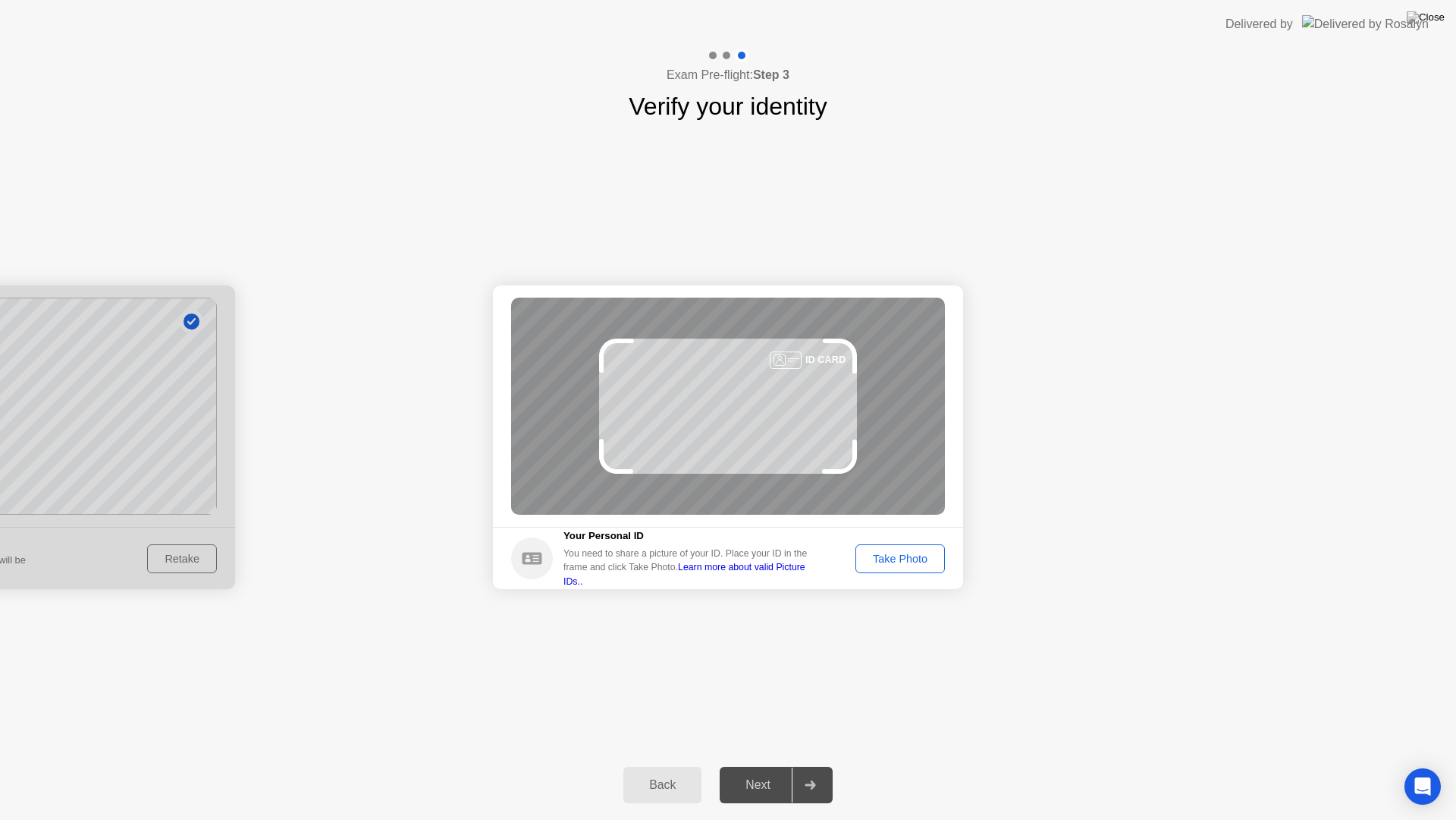
click at [892, 565] on div "Take Photo" at bounding box center [900, 559] width 79 height 12
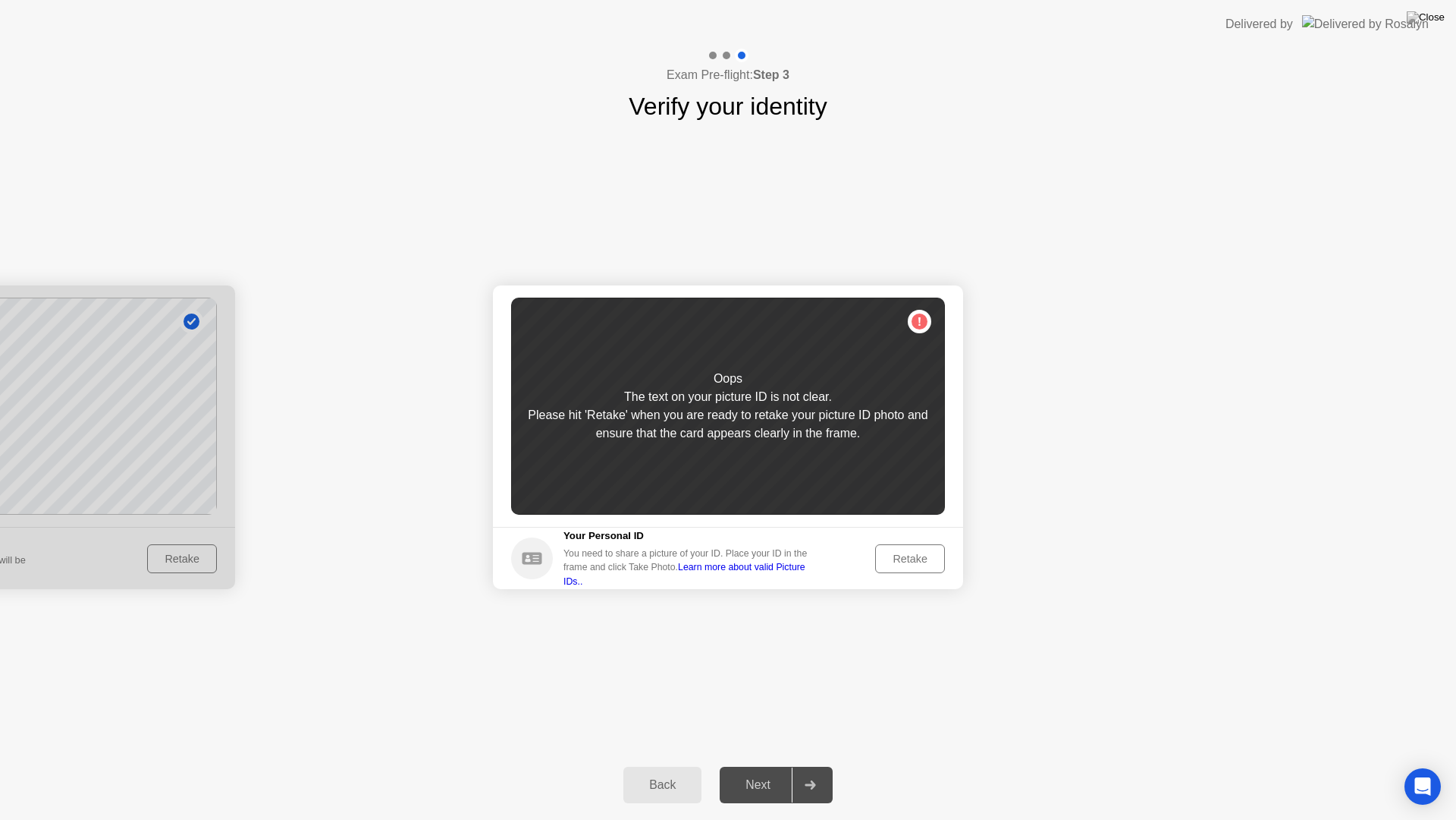
click at [899, 549] on button "Retake" at bounding box center [910, 559] width 70 height 29
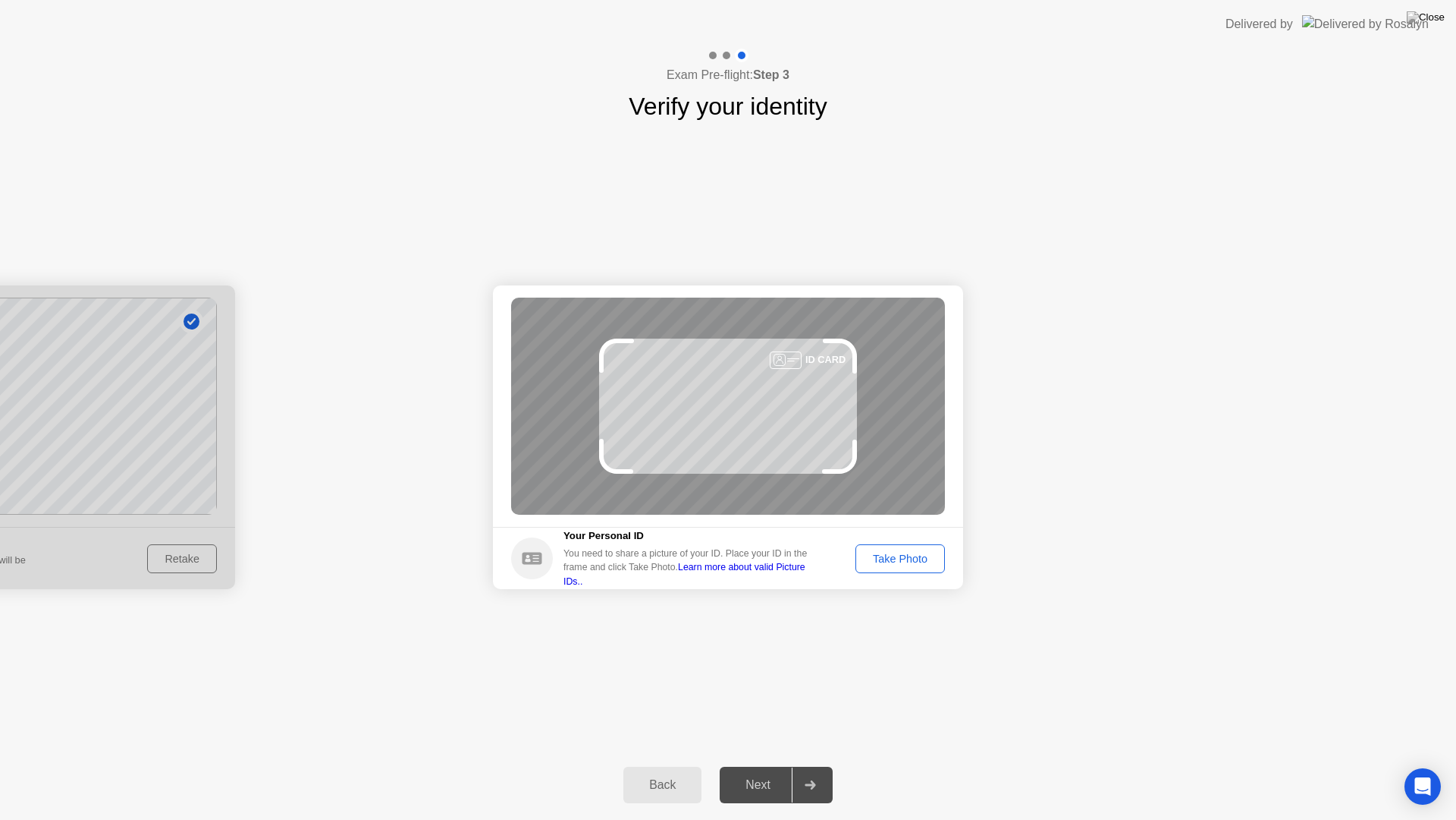
click at [877, 553] on div "Take Photo" at bounding box center [900, 559] width 79 height 12
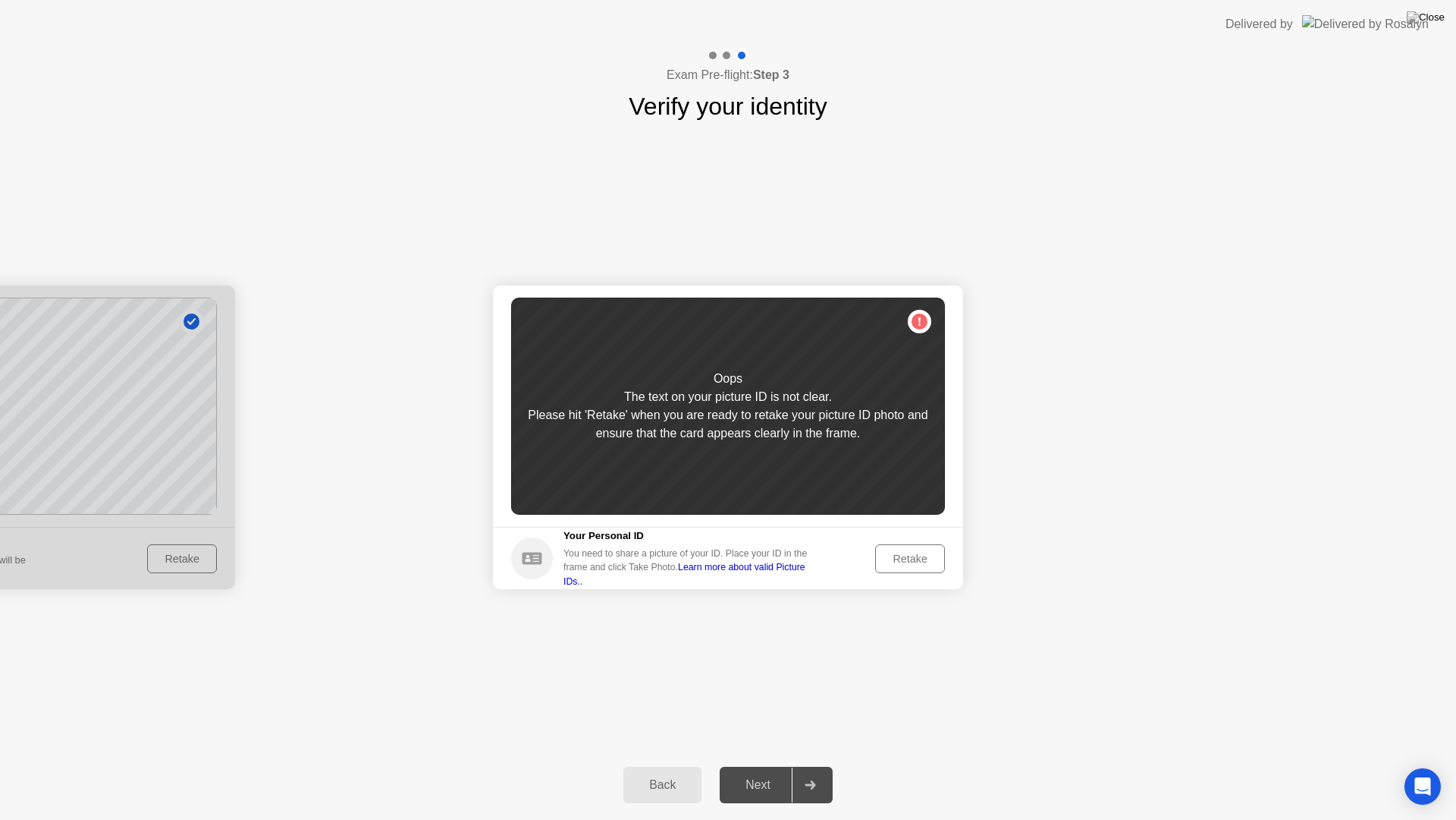
click at [895, 565] on div "Retake" at bounding box center [910, 559] width 59 height 12
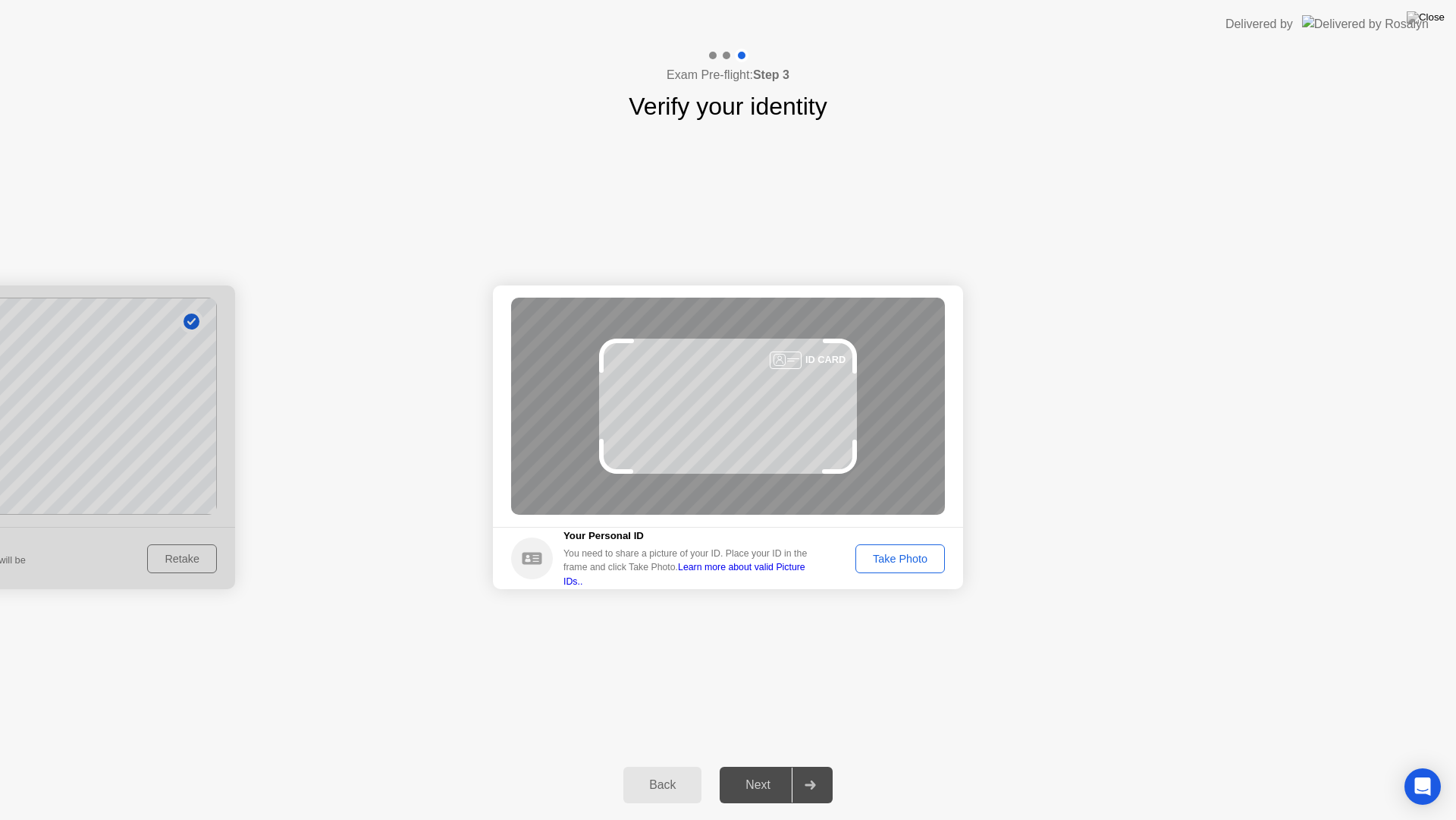
click at [899, 560] on div "Take Photo" at bounding box center [900, 559] width 79 height 12
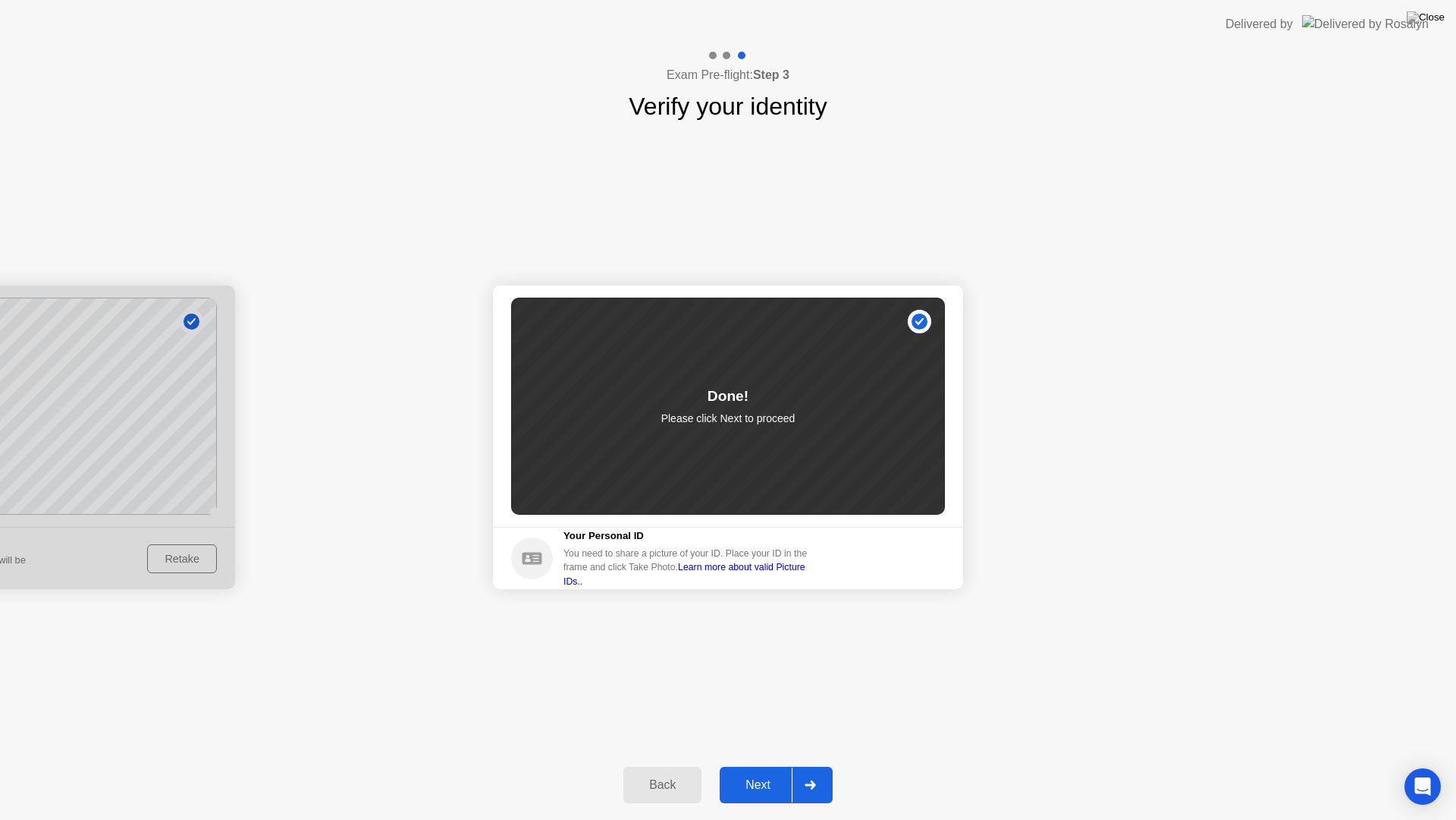
click at [762, 765] on div "Next" at bounding box center [757, 785] width 67 height 14
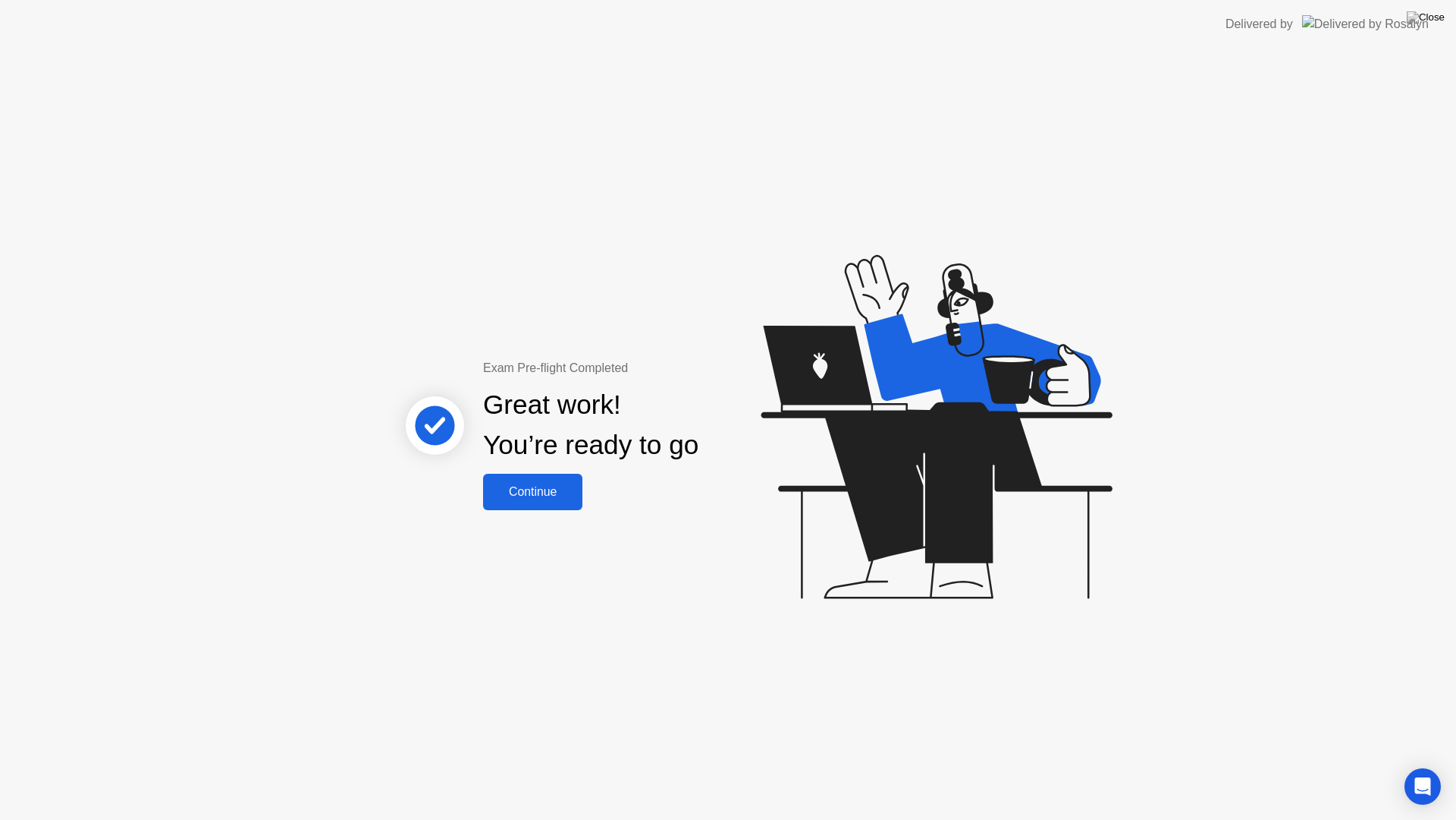
click at [525, 488] on div "Continue" at bounding box center [532, 491] width 91 height 14
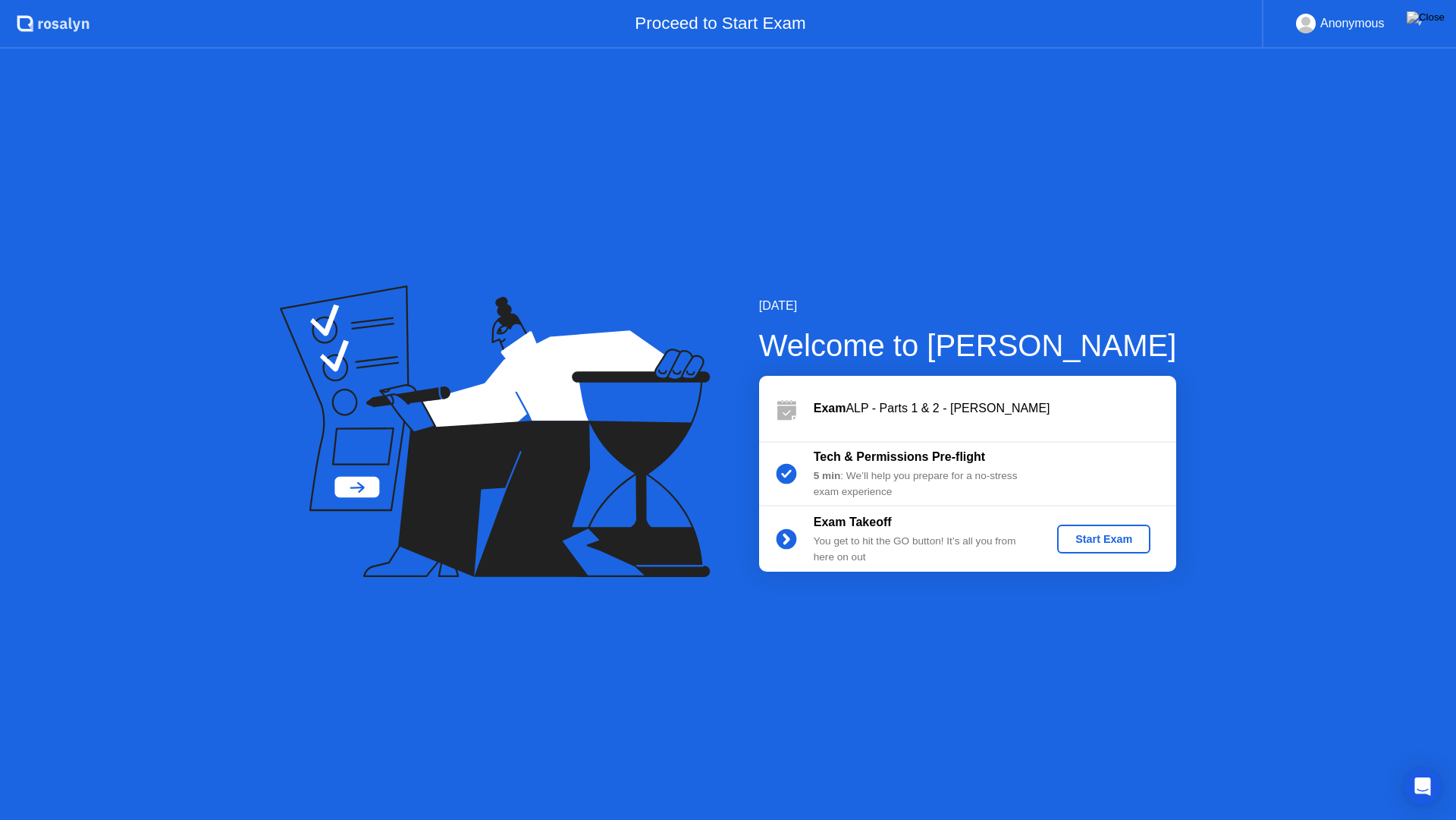
click at [1121, 545] on div "Start Exam" at bounding box center [1103, 538] width 81 height 12
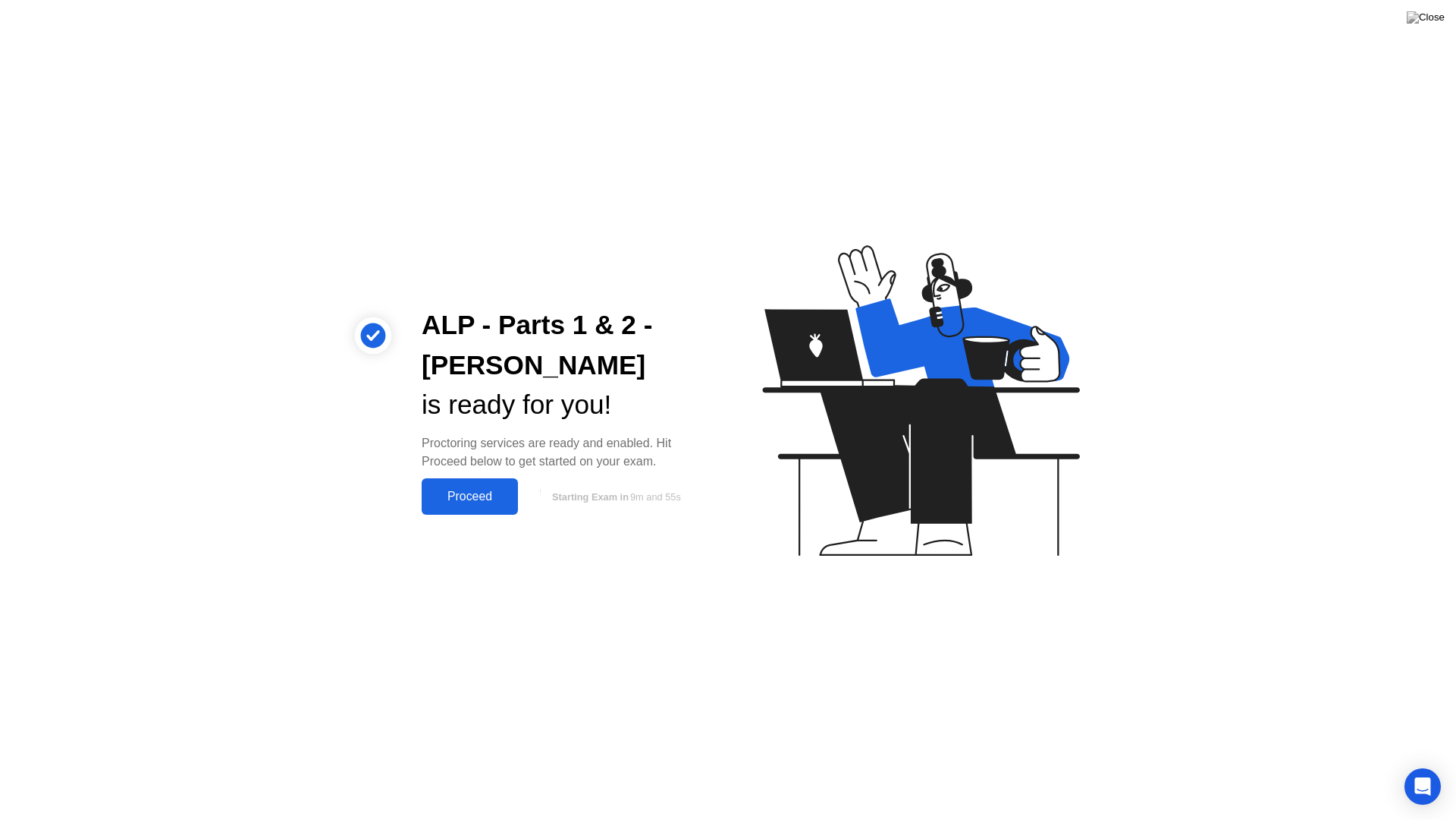
click at [453, 501] on div "Proceed" at bounding box center [470, 496] width 88 height 14
